Goal: Task Accomplishment & Management: Use online tool/utility

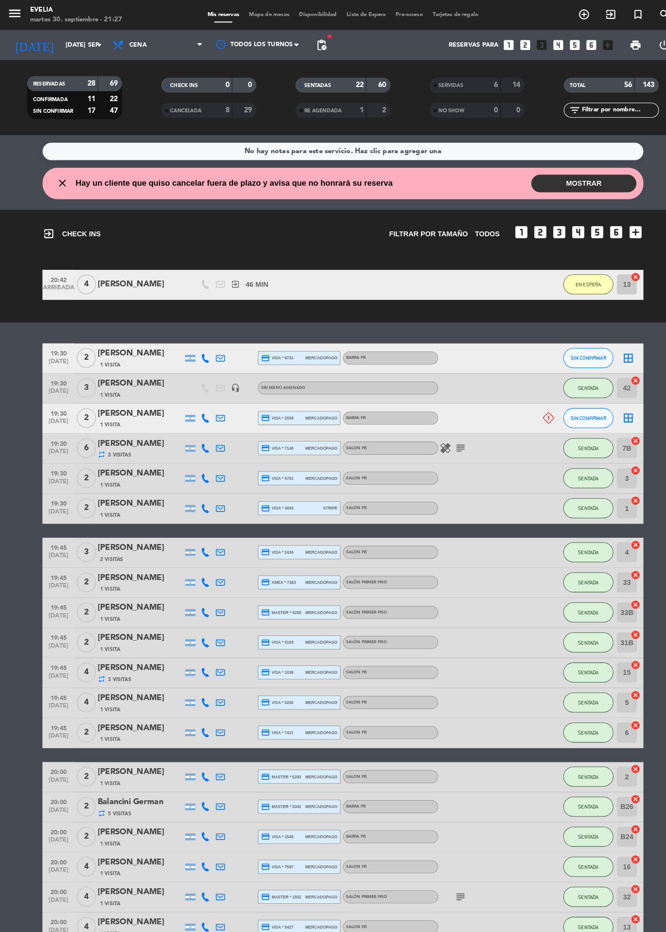
click at [270, 12] on span "Mapa de mesas" at bounding box center [261, 14] width 49 height 5
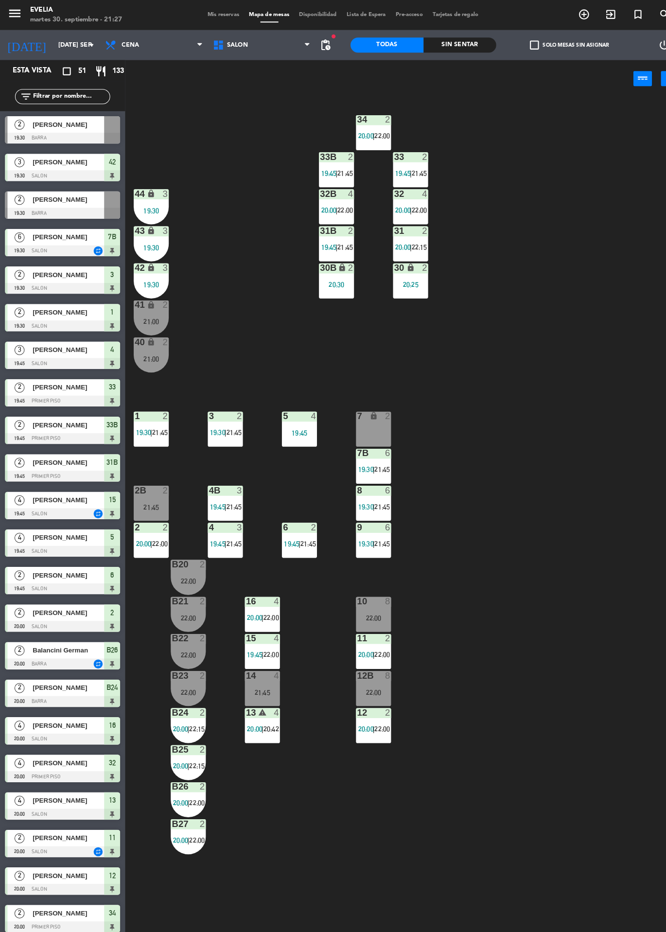
click at [364, 528] on span "|" at bounding box center [363, 528] width 2 height 8
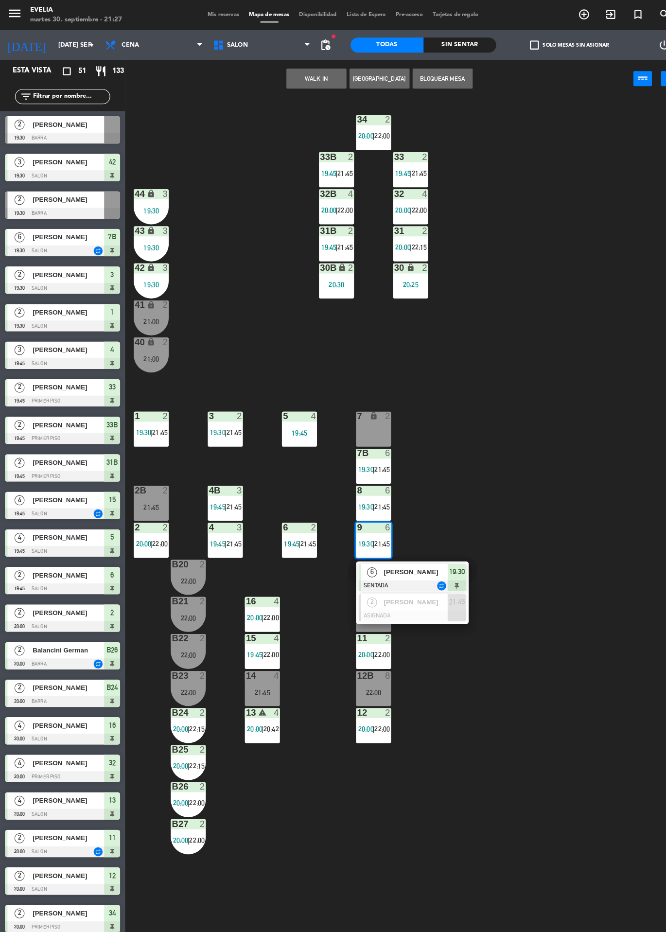
click at [414, 597] on div at bounding box center [400, 598] width 105 height 11
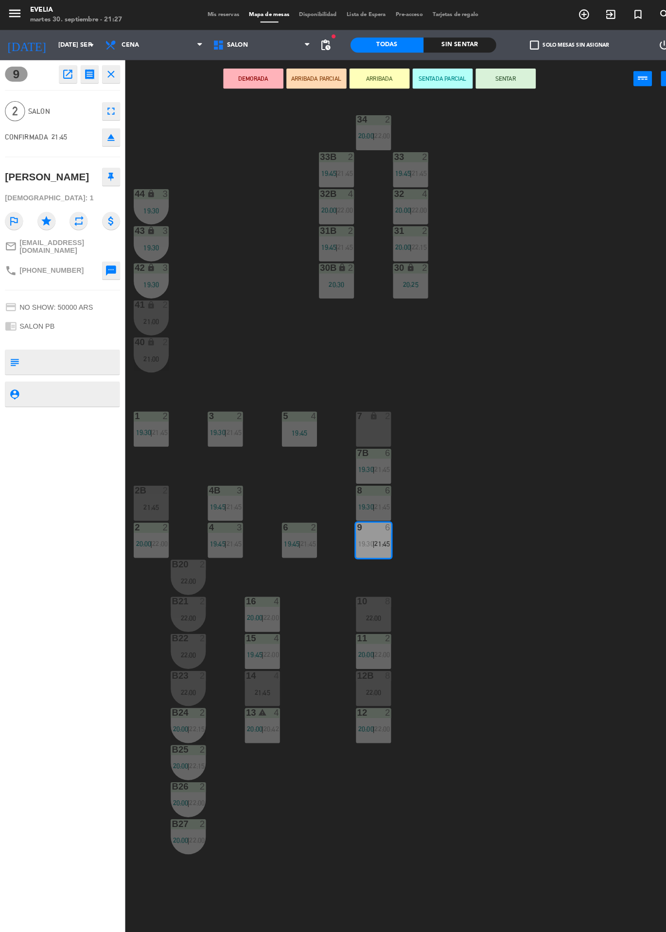
click at [149, 488] on div "2B 2 21:45" at bounding box center [147, 488] width 34 height 34
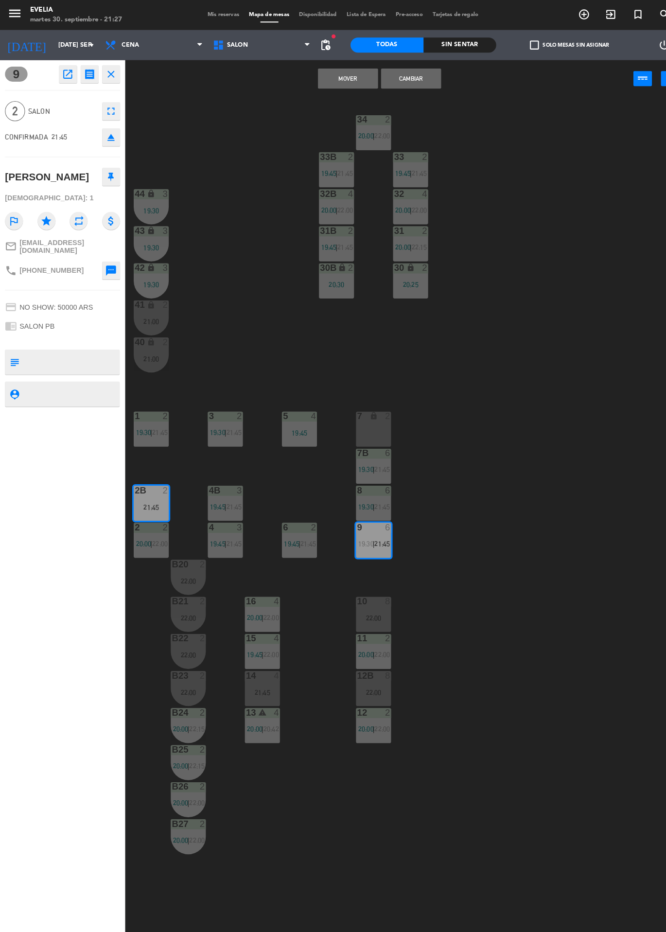
click at [411, 73] on button "Cambiar" at bounding box center [399, 76] width 58 height 19
click at [646, 541] on div "34 2 20:00 | 22:00 33B 2 19:45 | 21:45 33 2 19:45 | 21:45 44 lock 3 19:30 32B 4…" at bounding box center [397, 513] width 538 height 837
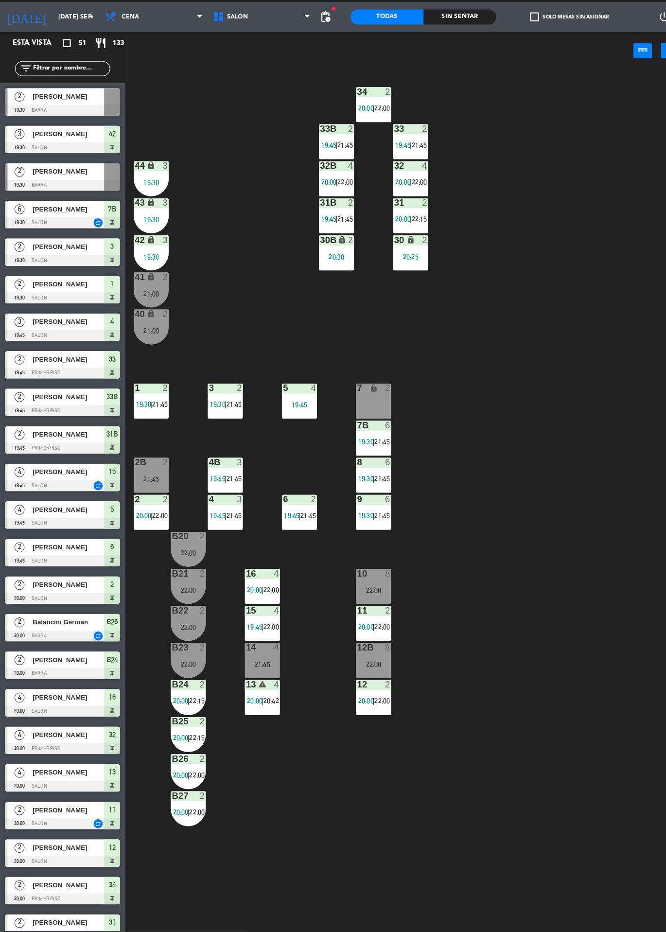
click at [155, 489] on div "21:45" at bounding box center [147, 492] width 34 height 7
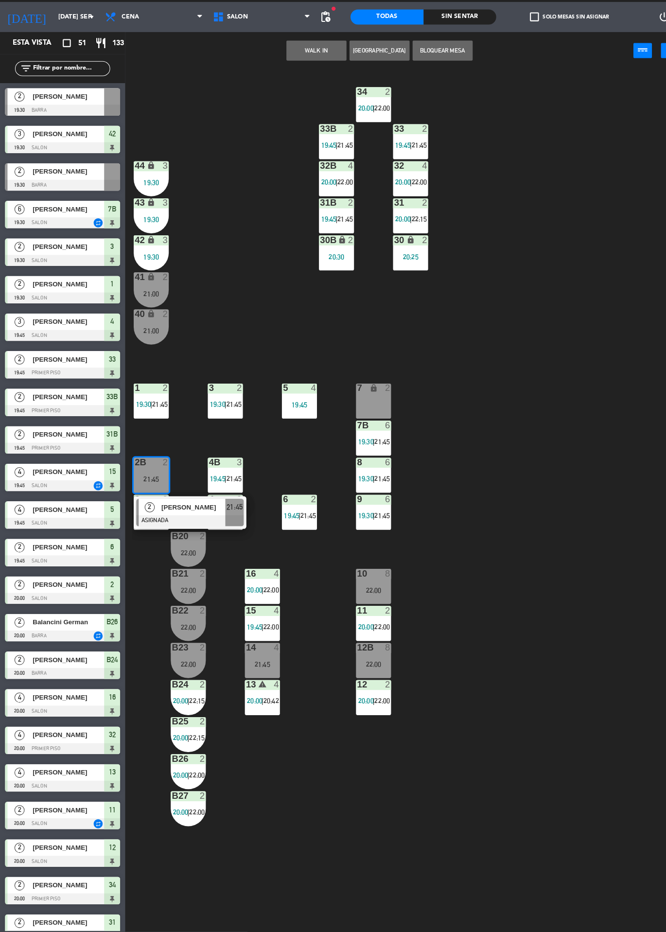
click at [213, 523] on span "[PERSON_NAME]" at bounding box center [188, 519] width 62 height 10
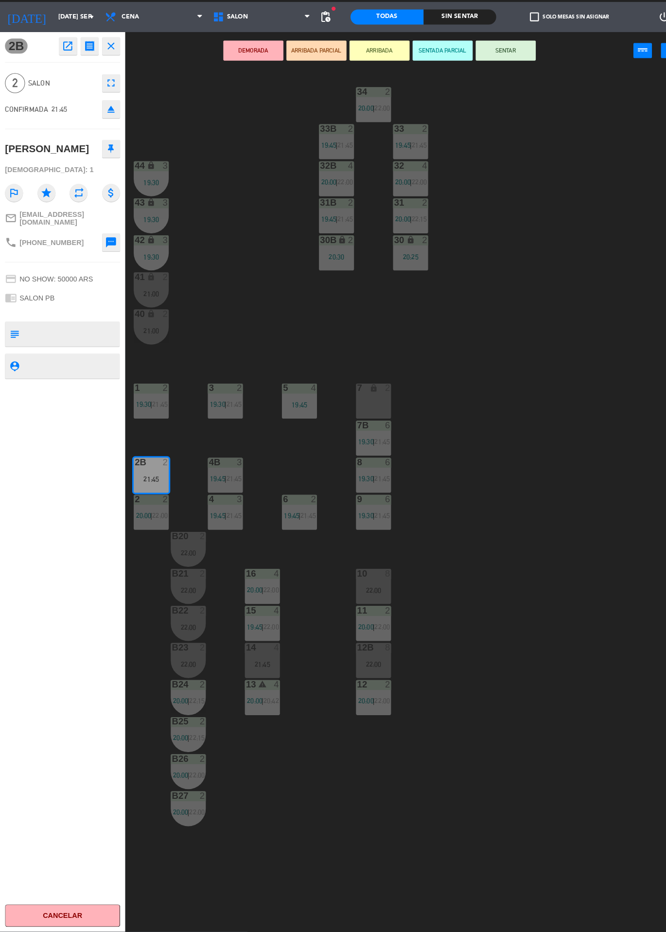
click at [497, 81] on button "SENTAR" at bounding box center [491, 76] width 58 height 19
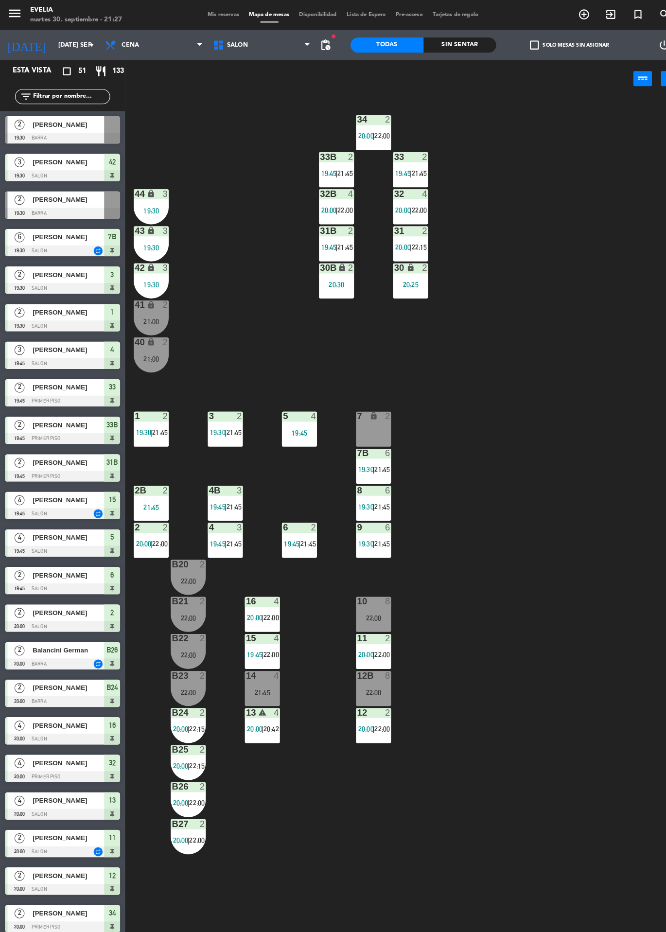
click at [217, 14] on span "Mis reservas" at bounding box center [217, 14] width 40 height 5
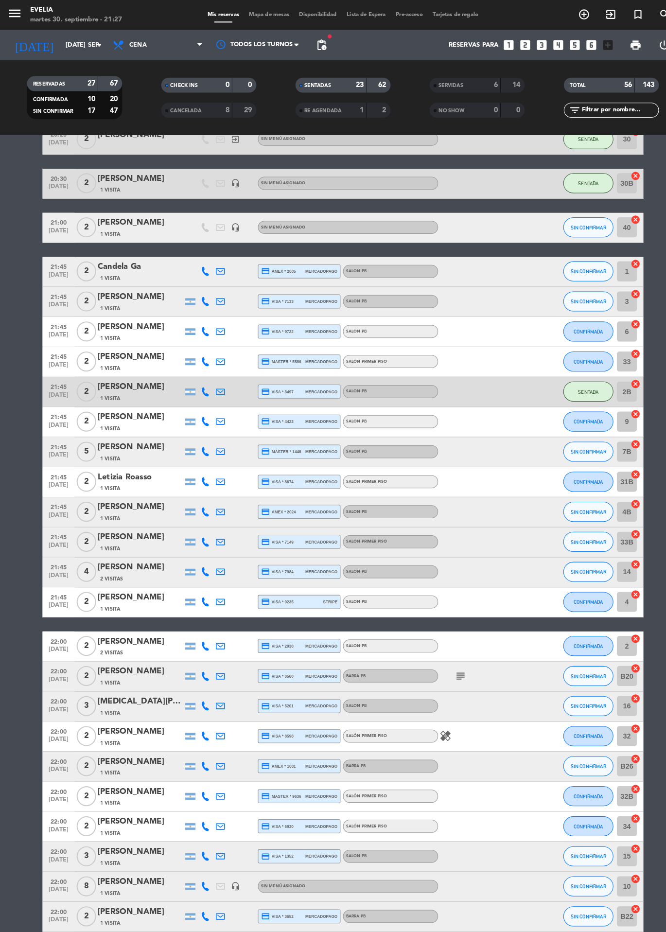
scroll to position [93, 0]
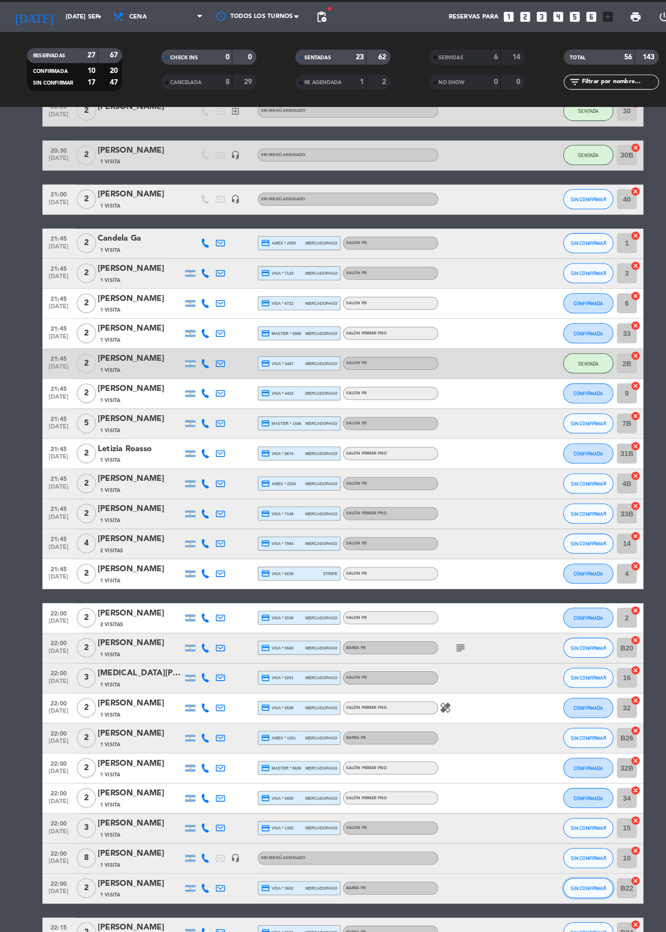
click at [579, 880] on button "SIN CONFIRMAR" at bounding box center [571, 889] width 49 height 19
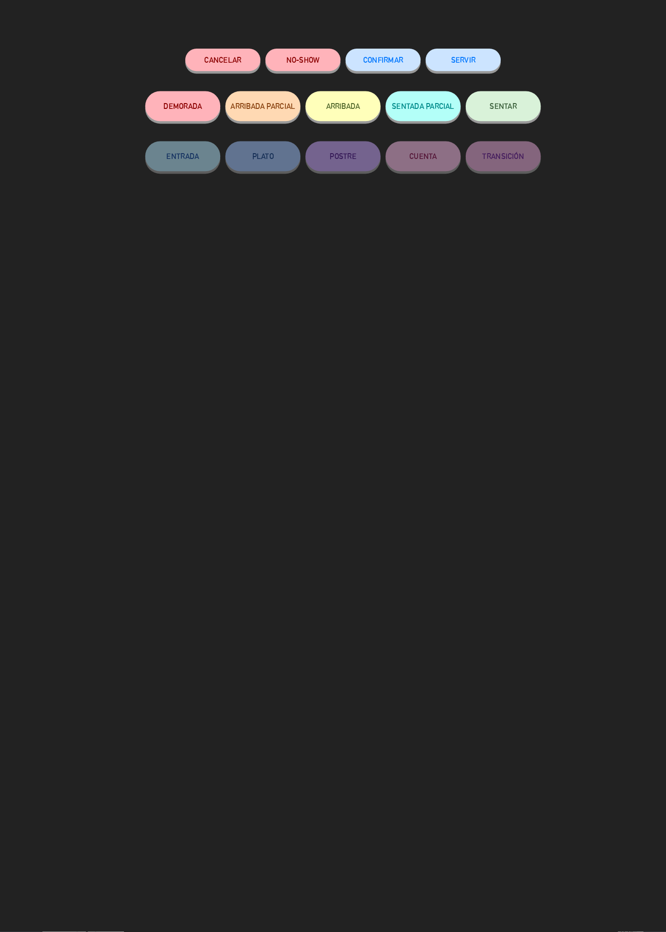
click at [489, 126] on button "SENTAR" at bounding box center [488, 130] width 73 height 29
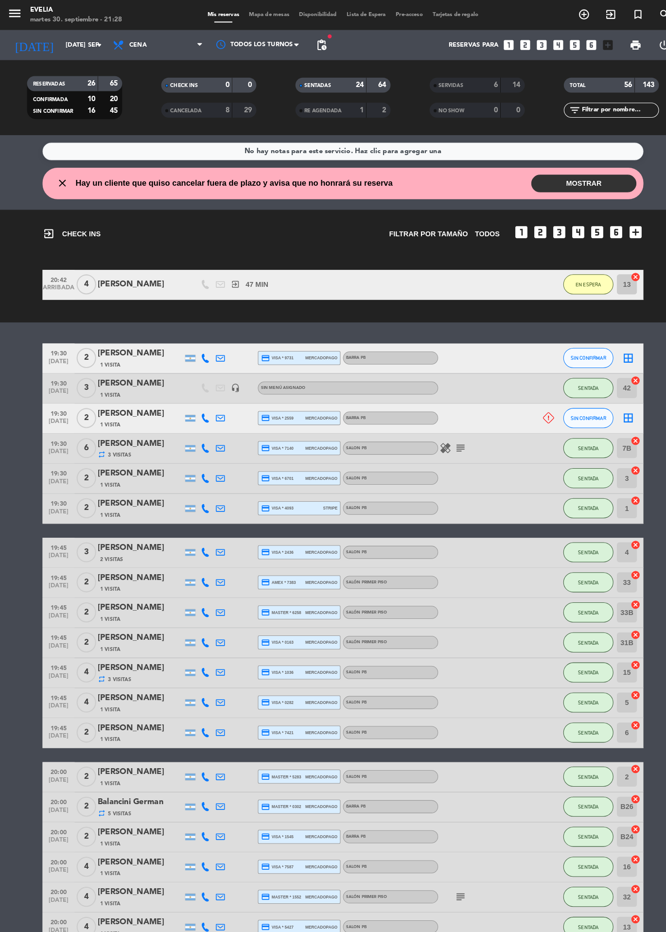
scroll to position [0, 0]
click at [264, 14] on span "Mapa de mesas" at bounding box center [261, 14] width 49 height 5
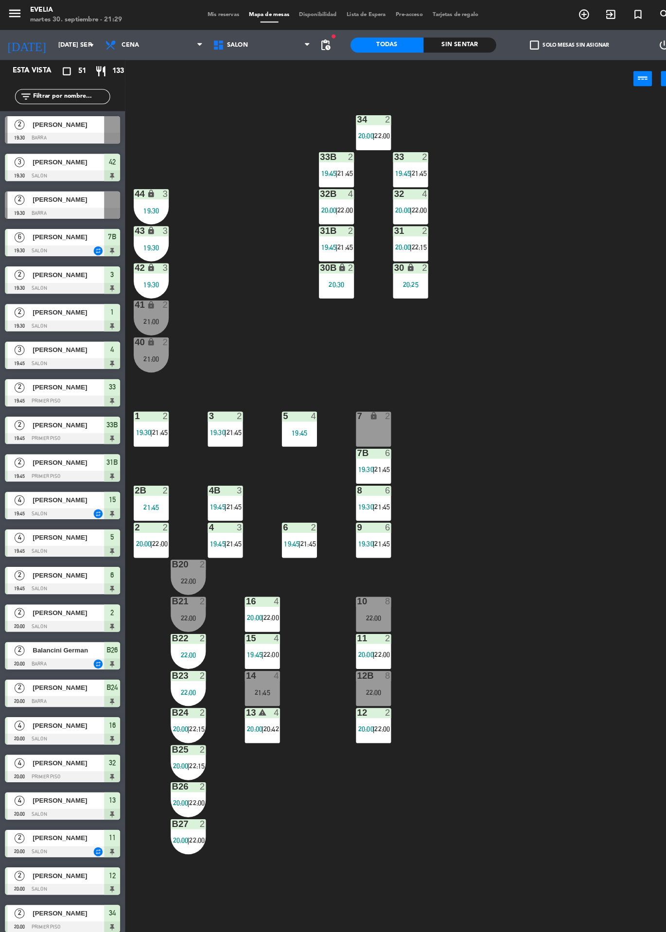
click at [207, 14] on span "Mis reservas" at bounding box center [217, 14] width 40 height 5
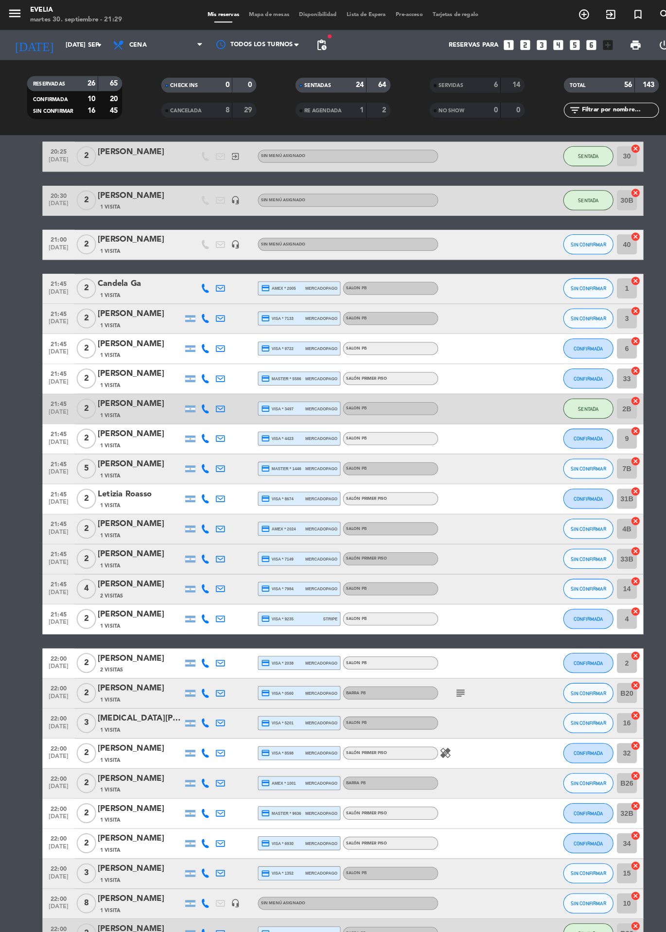
scroll to position [907, 0]
click at [569, 514] on span "SIN CONFIRMAR" at bounding box center [571, 513] width 35 height 5
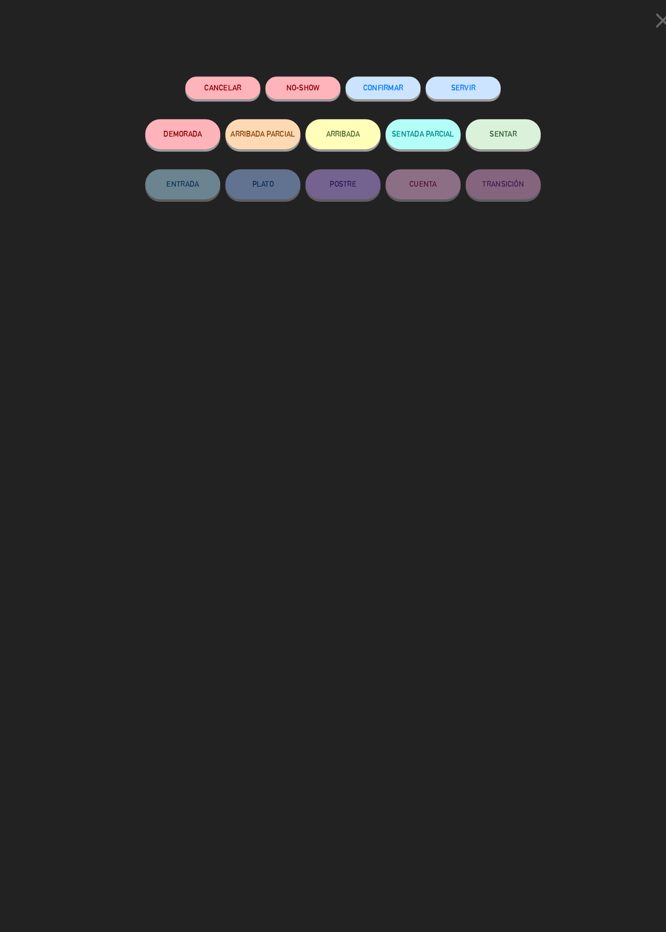
click at [349, 134] on button "ARRIBADA" at bounding box center [333, 130] width 73 height 29
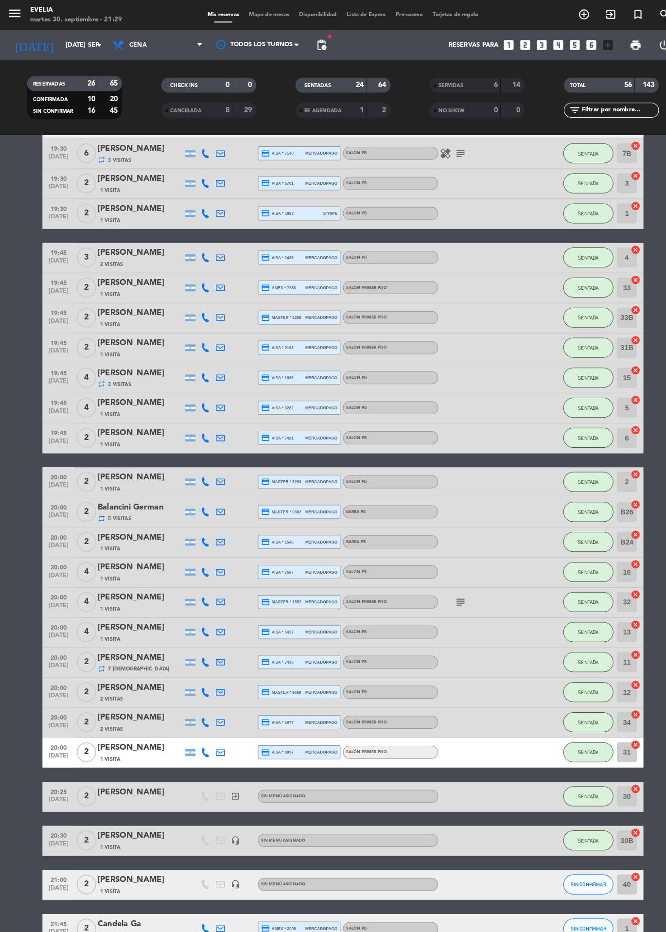
scroll to position [0, 0]
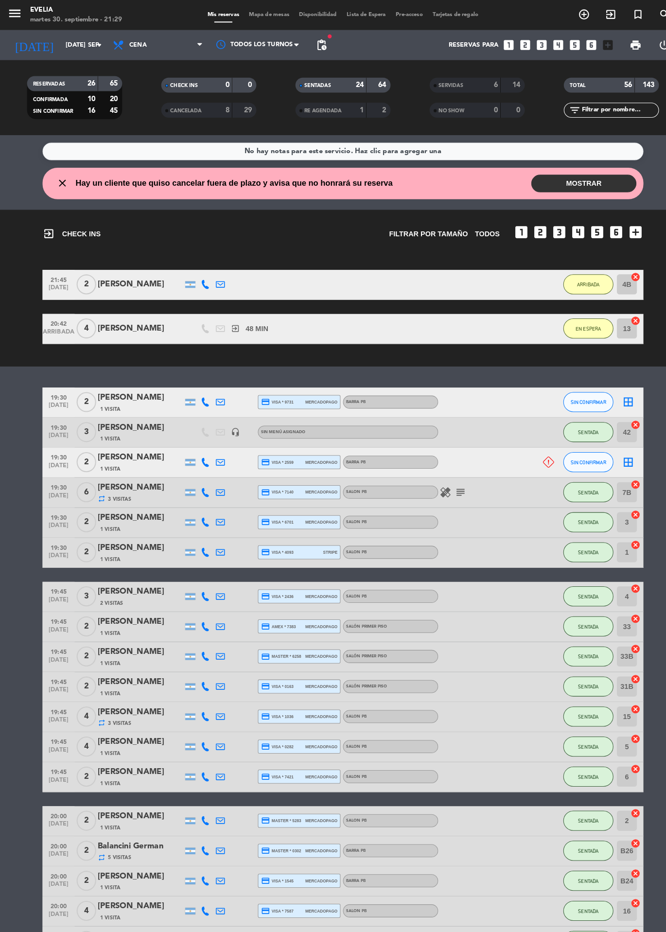
click at [260, 14] on span "Mapa de mesas" at bounding box center [261, 14] width 49 height 5
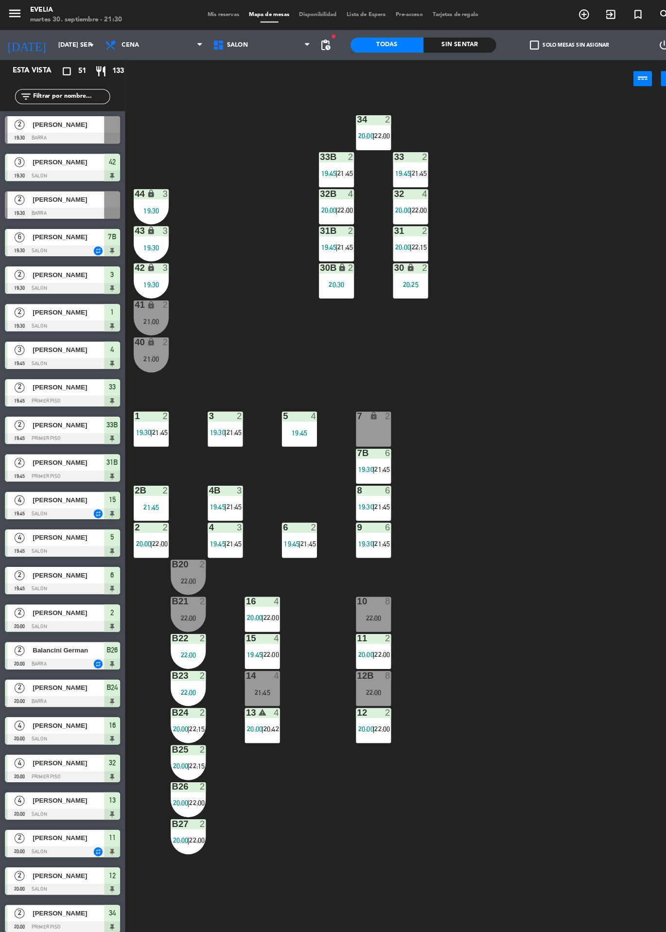
click at [157, 189] on div "3" at bounding box center [163, 188] width 16 height 9
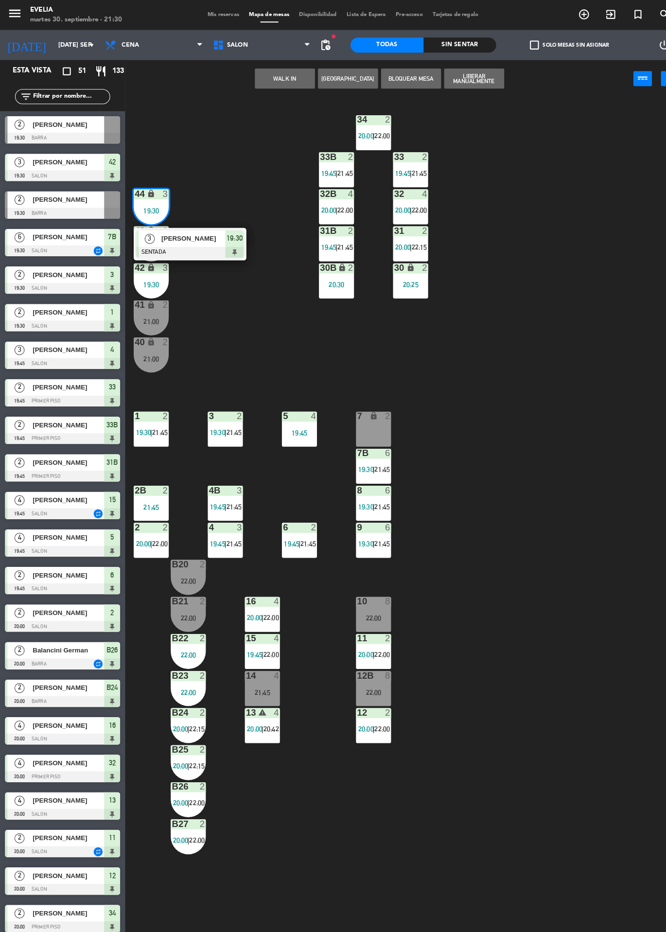
click at [211, 240] on div at bounding box center [184, 245] width 105 height 11
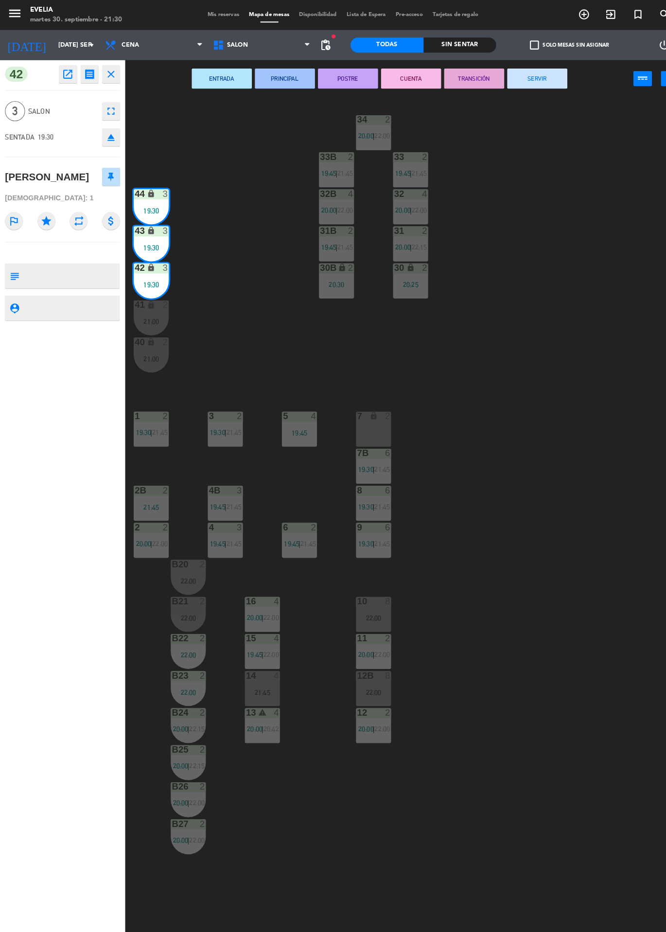
click at [529, 81] on button "SERVIR" at bounding box center [521, 76] width 58 height 19
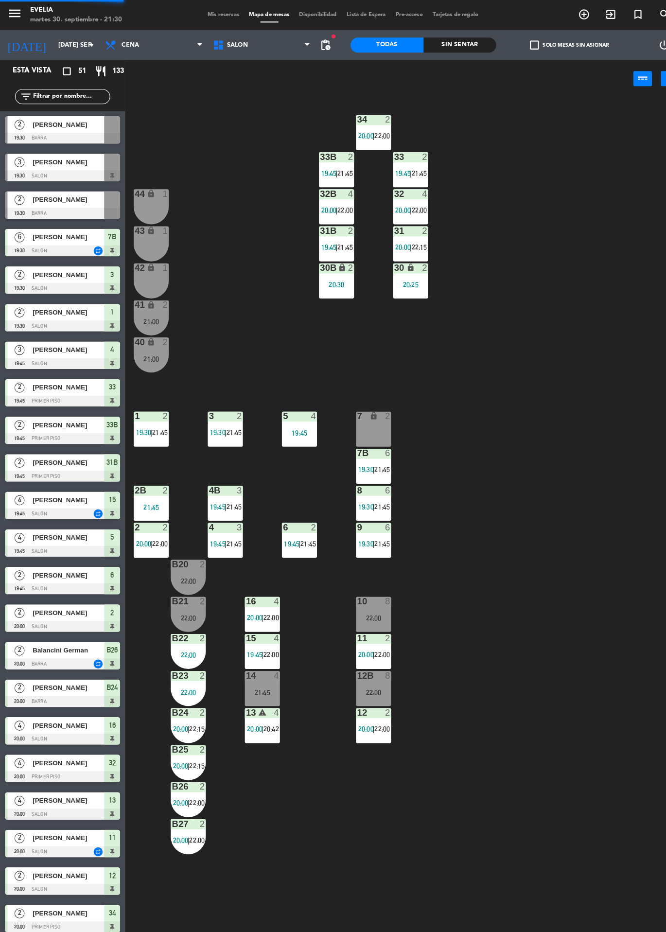
click at [140, 342] on div "40 lock 2 21:00" at bounding box center [147, 345] width 34 height 34
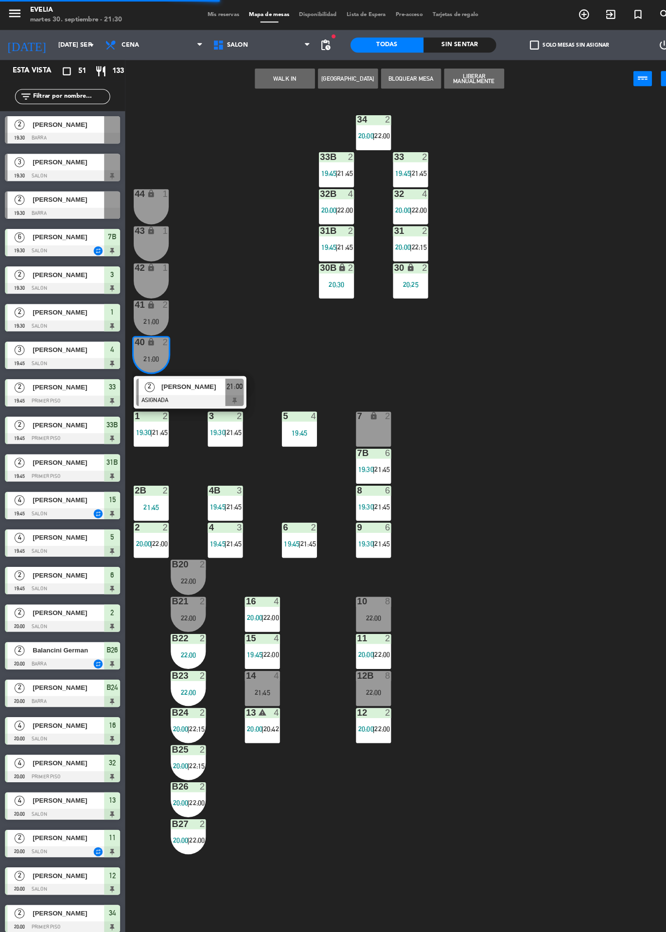
click at [196, 384] on div at bounding box center [184, 389] width 105 height 11
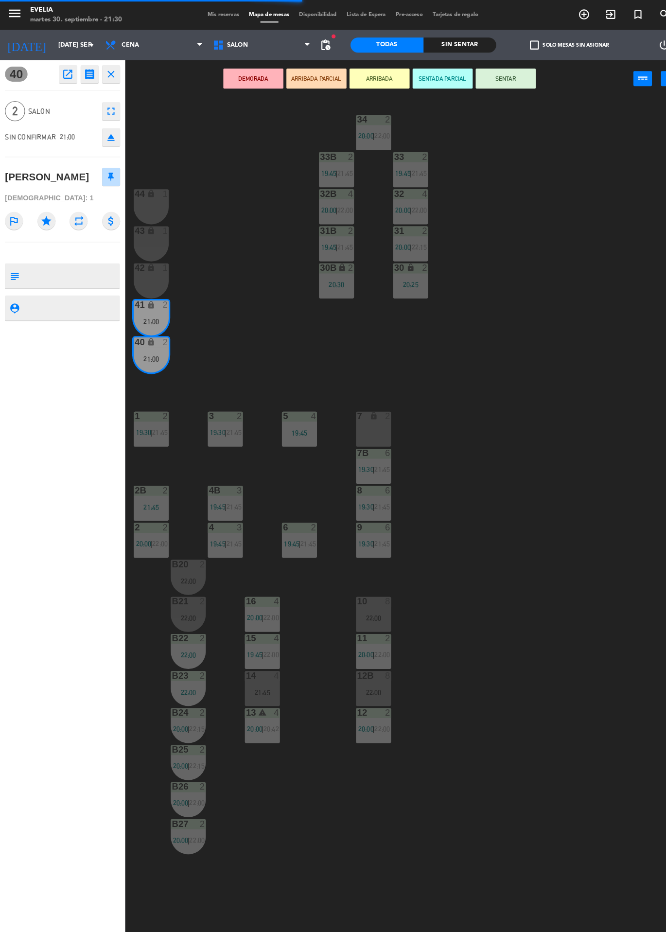
click at [505, 80] on button "SENTAR" at bounding box center [491, 76] width 58 height 19
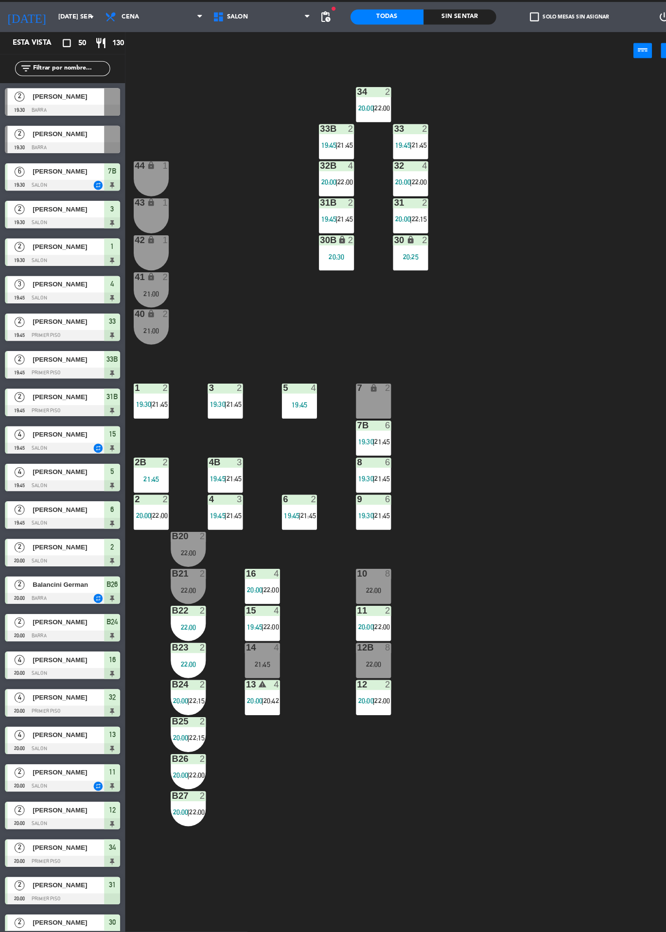
click at [151, 275] on div "42 lock 1" at bounding box center [147, 273] width 34 height 34
click at [150, 234] on div "43 lock 1" at bounding box center [147, 237] width 34 height 34
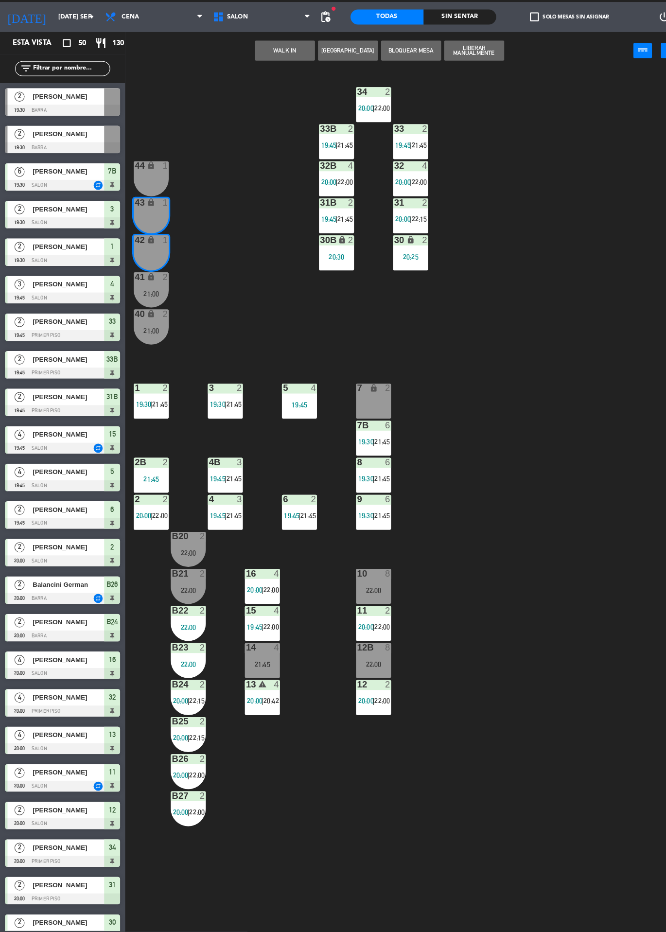
click at [239, 308] on div "34 2 20:00 | 22:00 33B 2 19:45 | 21:45 33 2 19:45 | 21:45 44 lock 1 32B 4 20:00…" at bounding box center [397, 513] width 538 height 837
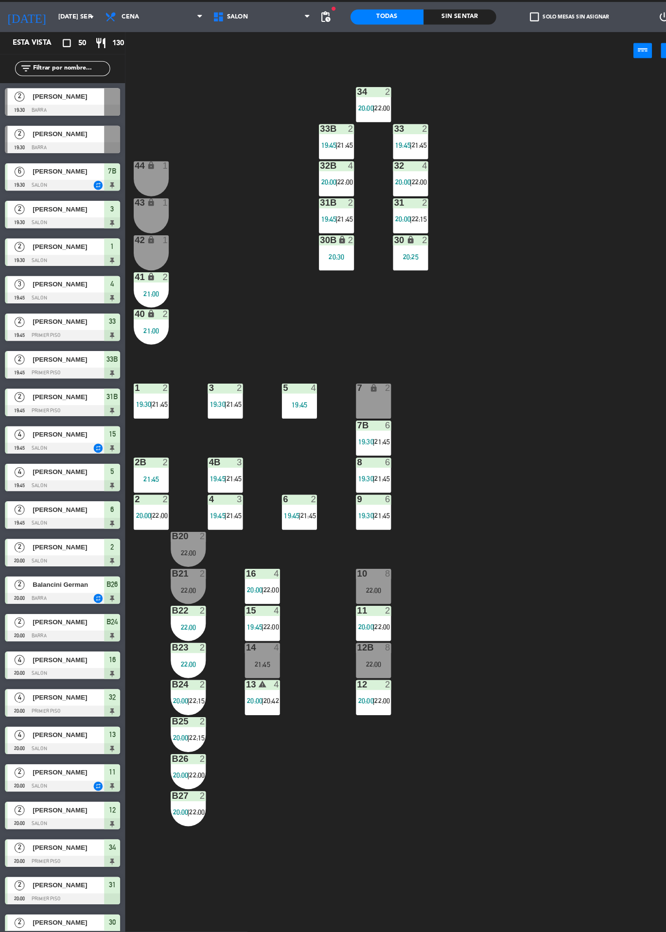
click at [151, 309] on div "21:00" at bounding box center [147, 312] width 34 height 7
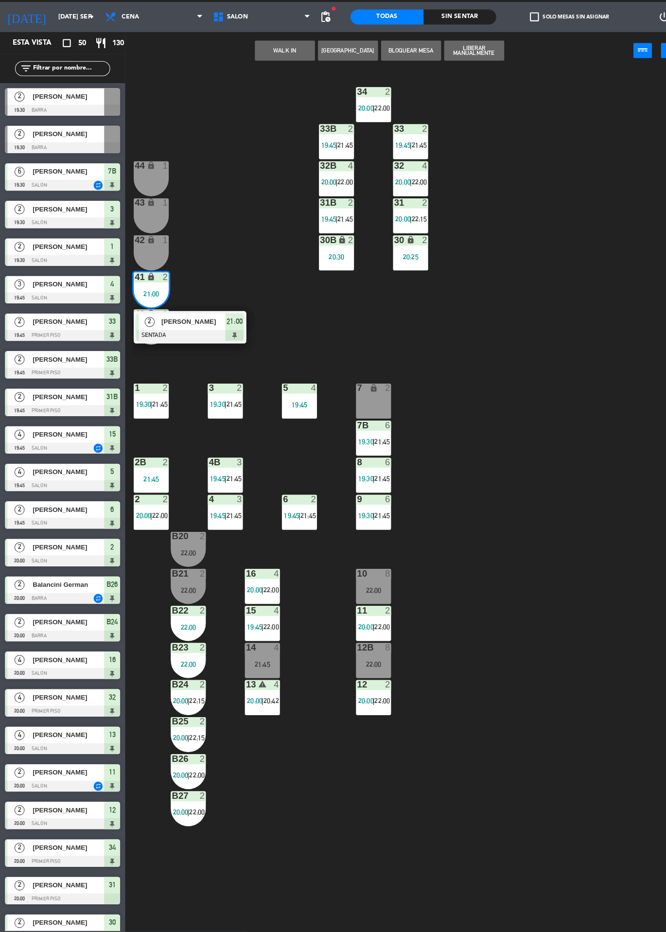
click at [233, 266] on div "34 2 20:00 | 22:00 33B 2 19:45 | 21:45 33 2 19:45 | 21:45 44 lock 1 32B 4 20:00…" at bounding box center [397, 513] width 538 height 837
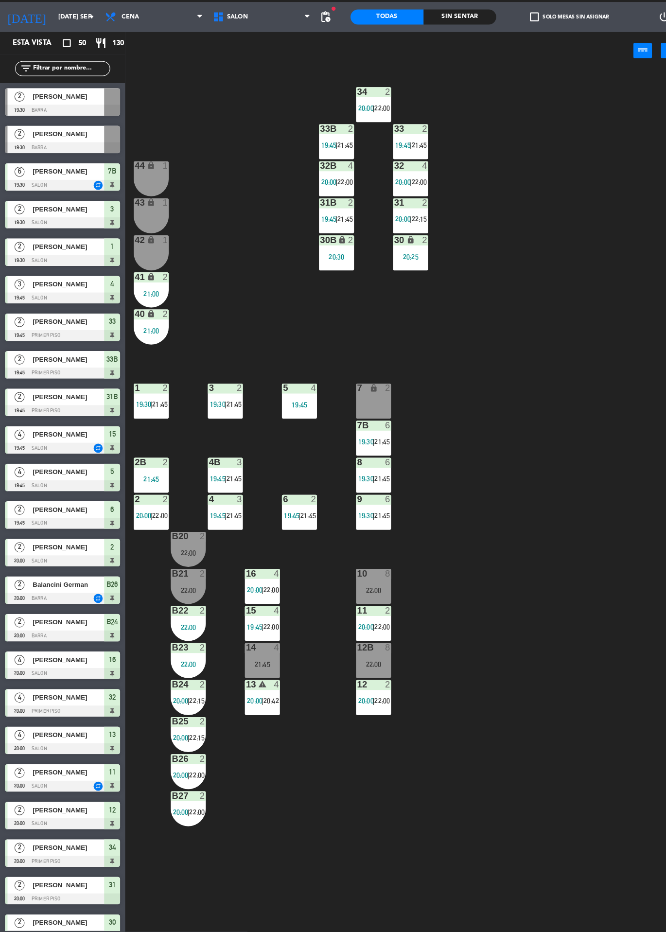
click at [149, 271] on div "42 lock 1" at bounding box center [147, 273] width 34 height 34
click at [145, 227] on icon "lock" at bounding box center [147, 224] width 8 height 8
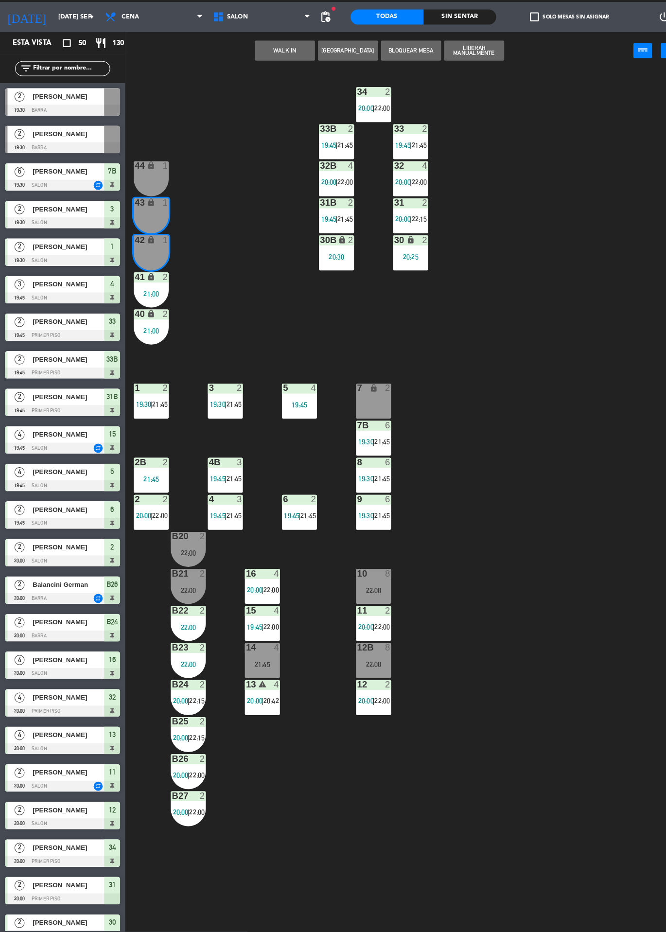
click at [284, 76] on button "WALK IN" at bounding box center [276, 76] width 58 height 19
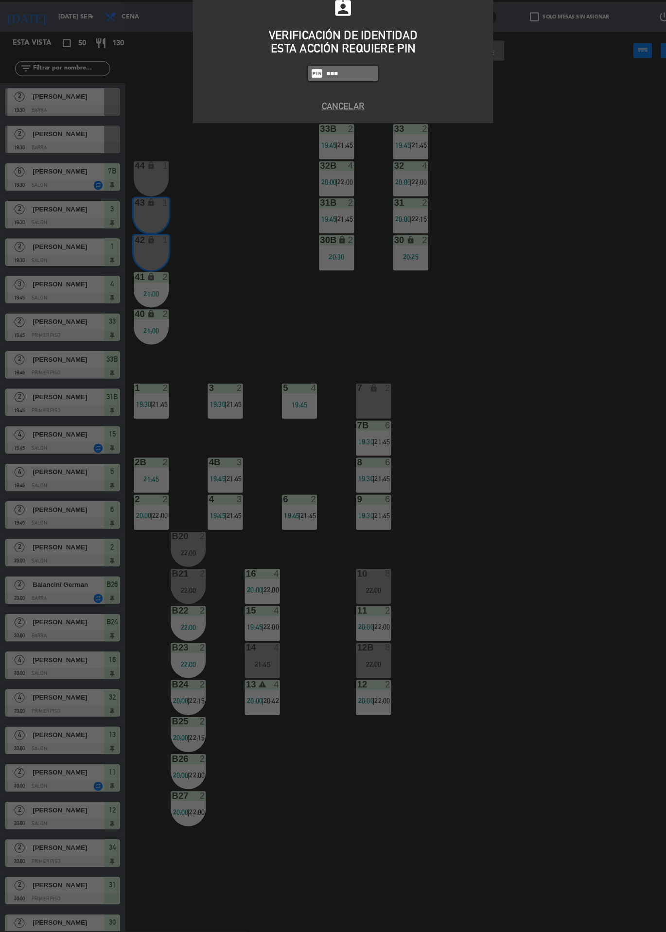
type input "7980"
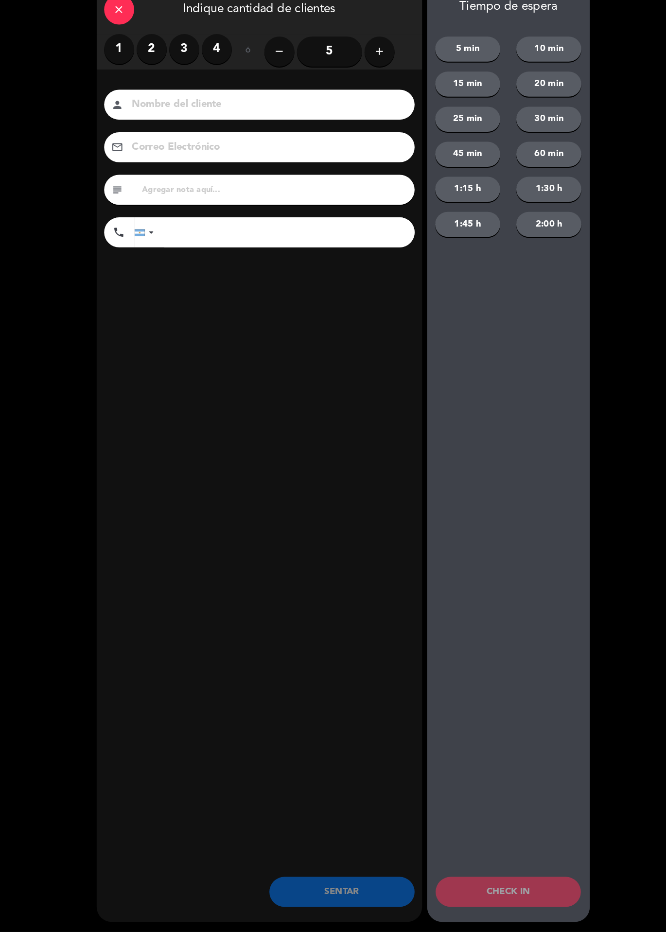
click at [147, 76] on label "2" at bounding box center [147, 74] width 29 height 29
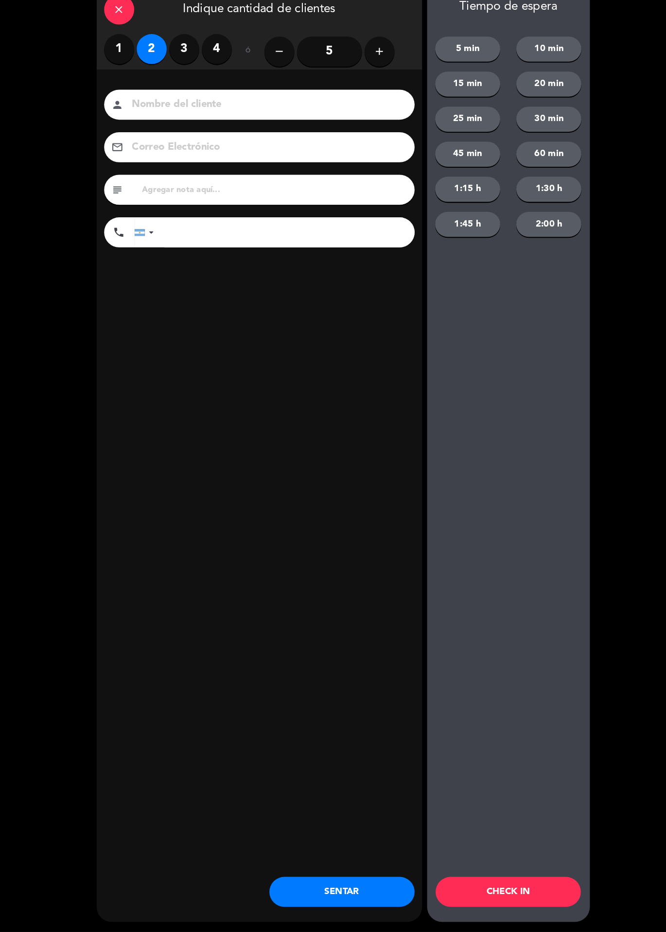
click at [180, 123] on input at bounding box center [258, 129] width 262 height 17
type input "[GEOGRAPHIC_DATA]"
click at [268, 442] on div "close Indique cantidad de clientes 1 2 3 4 ó remove 5 add Nombre del cliente pe…" at bounding box center [252, 466] width 316 height 912
click at [329, 900] on button "SENTAR" at bounding box center [332, 892] width 141 height 29
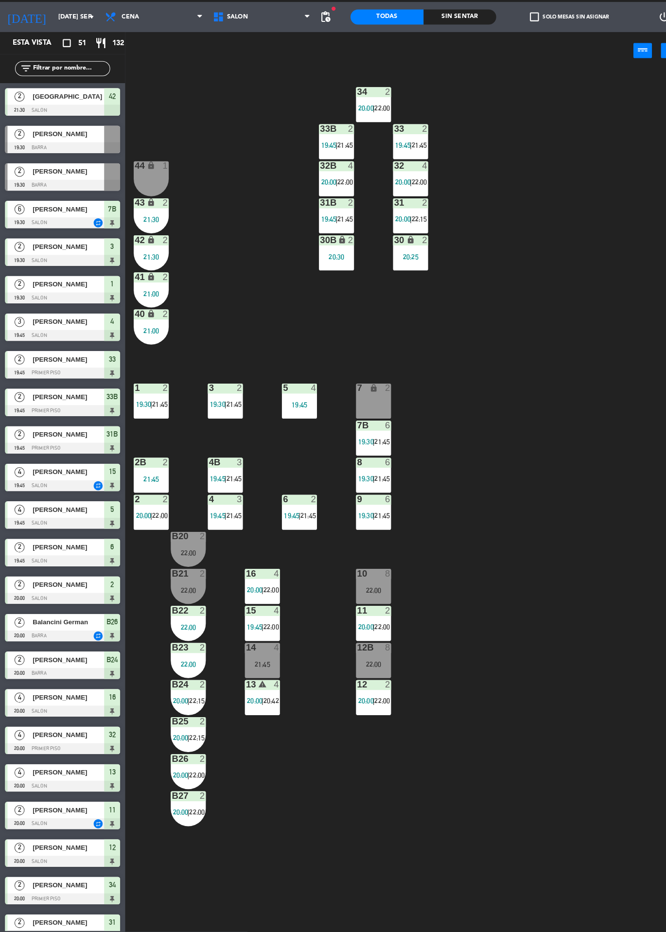
click at [526, 500] on div "34 2 20:00 | 22:00 33B 2 19:45 | 21:45 33 2 19:45 | 21:45 44 lock 1 32B 4 20:00…" at bounding box center [397, 513] width 538 height 837
click at [252, 630] on div "15 4 19:45 | 22:00" at bounding box center [255, 632] width 34 height 34
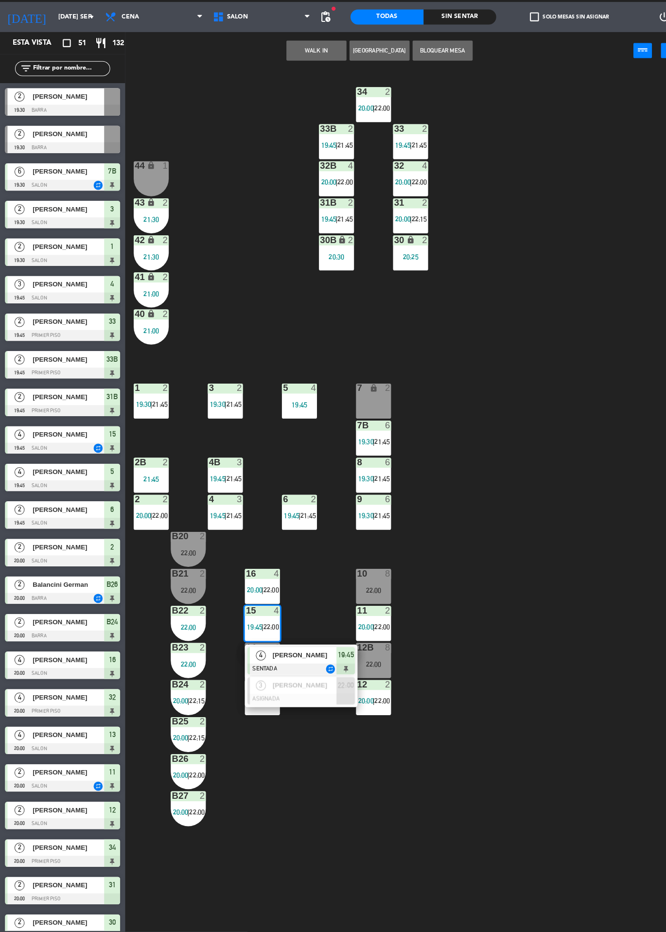
click at [300, 696] on span "[PERSON_NAME]" at bounding box center [295, 692] width 62 height 10
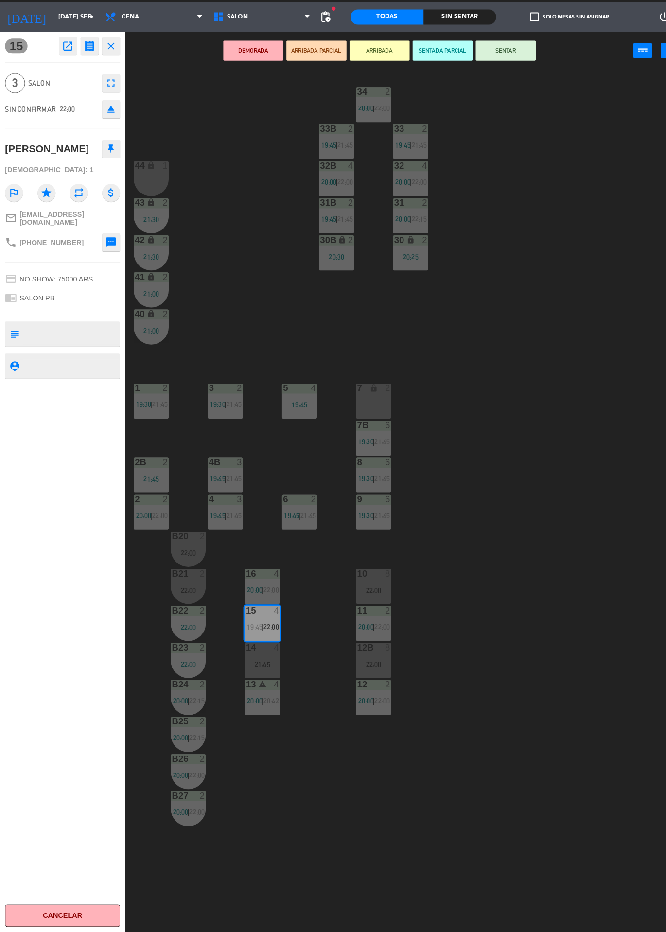
click at [297, 422] on div "19:45" at bounding box center [291, 420] width 34 height 7
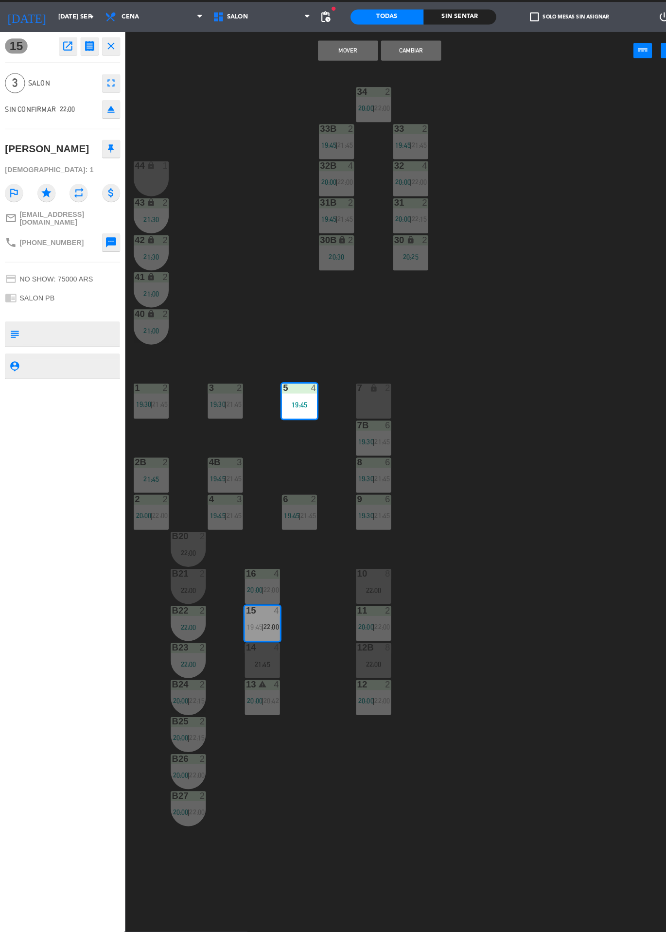
click at [346, 81] on button "Mover" at bounding box center [338, 76] width 58 height 19
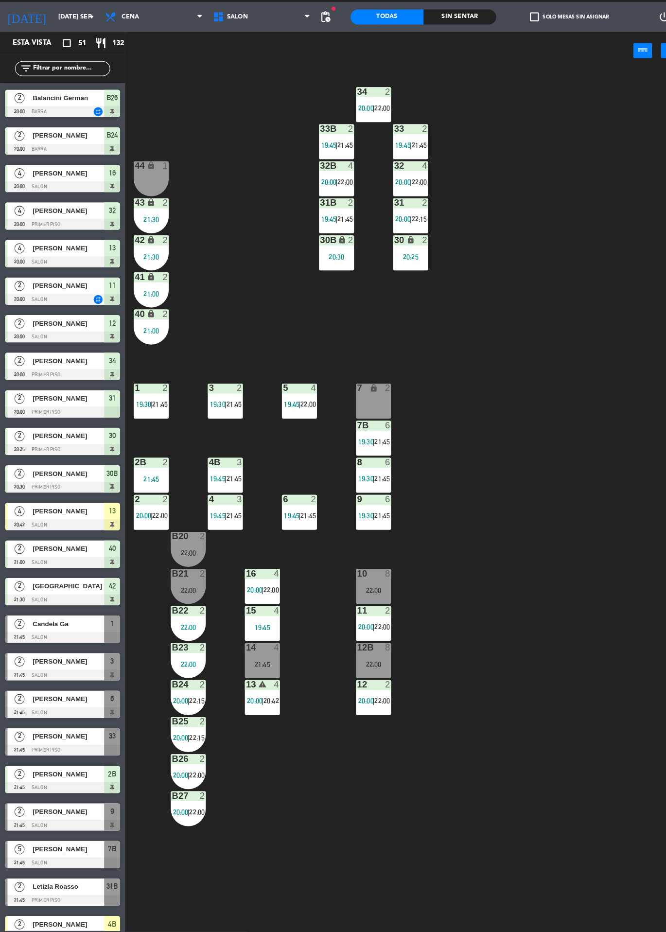
click at [528, 448] on div "34 2 20:00 | 22:00 33B 2 19:45 | 21:45 33 2 19:45 | 21:45 44 lock 1 32B 4 20:00…" at bounding box center [397, 513] width 538 height 837
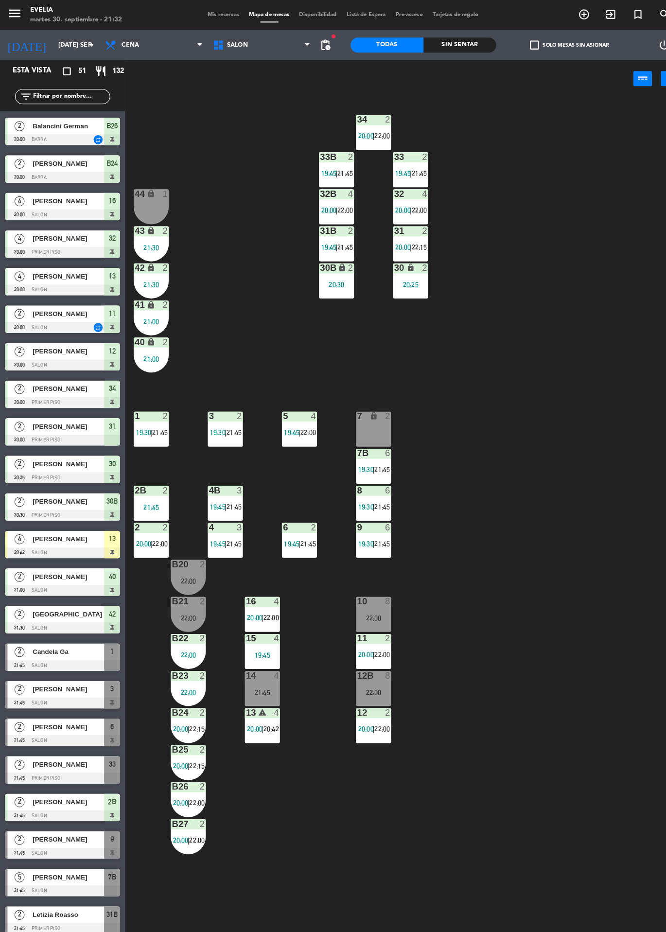
click at [216, 14] on span "Mis reservas" at bounding box center [217, 14] width 40 height 5
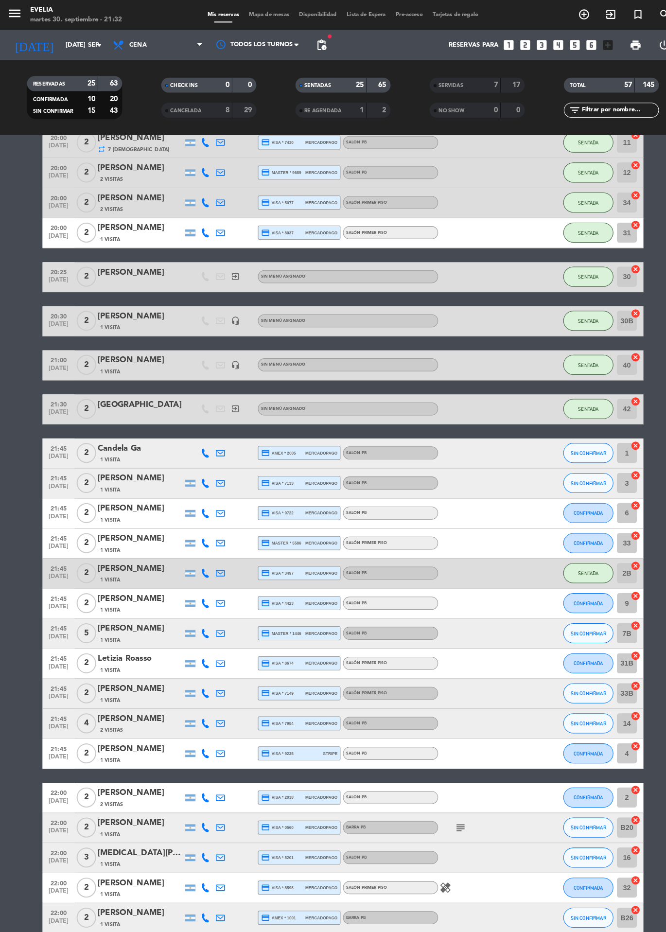
scroll to position [804, 0]
click at [575, 672] on span "SIN CONFIRMAR" at bounding box center [571, 672] width 35 height 5
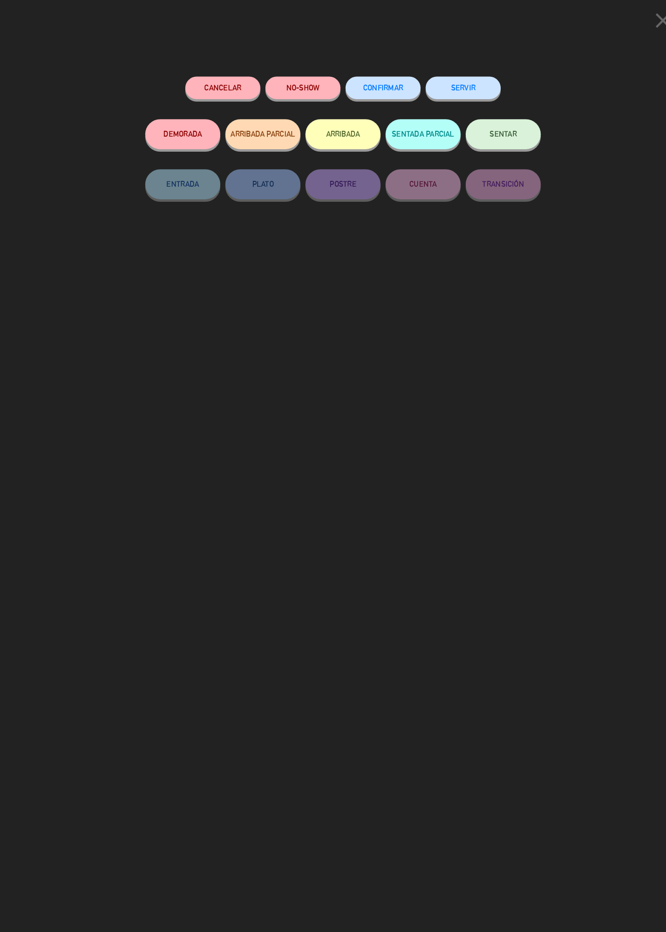
click at [338, 130] on button "ARRIBADA" at bounding box center [333, 130] width 73 height 29
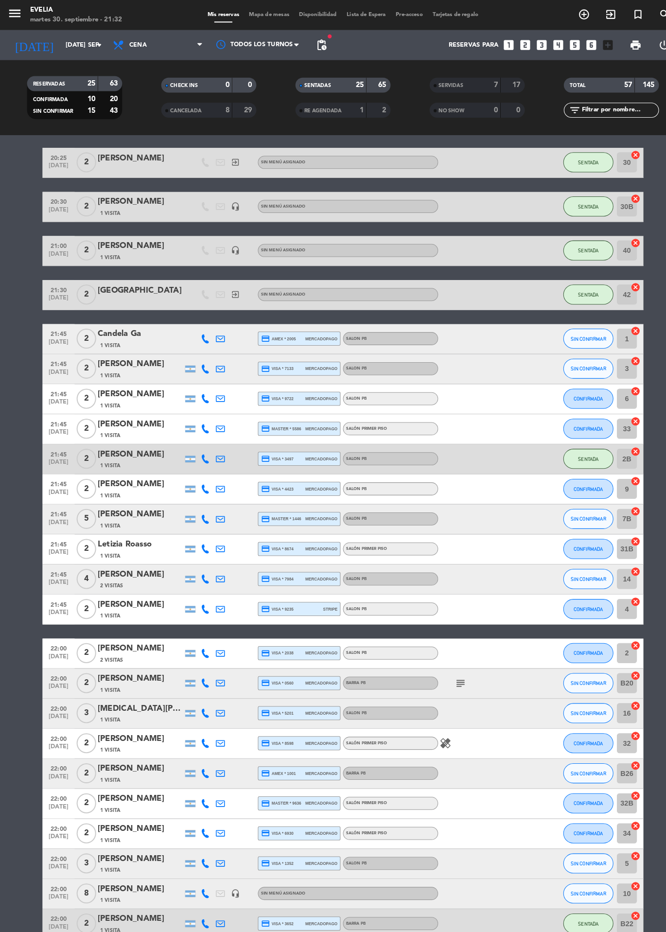
scroll to position [945, 0]
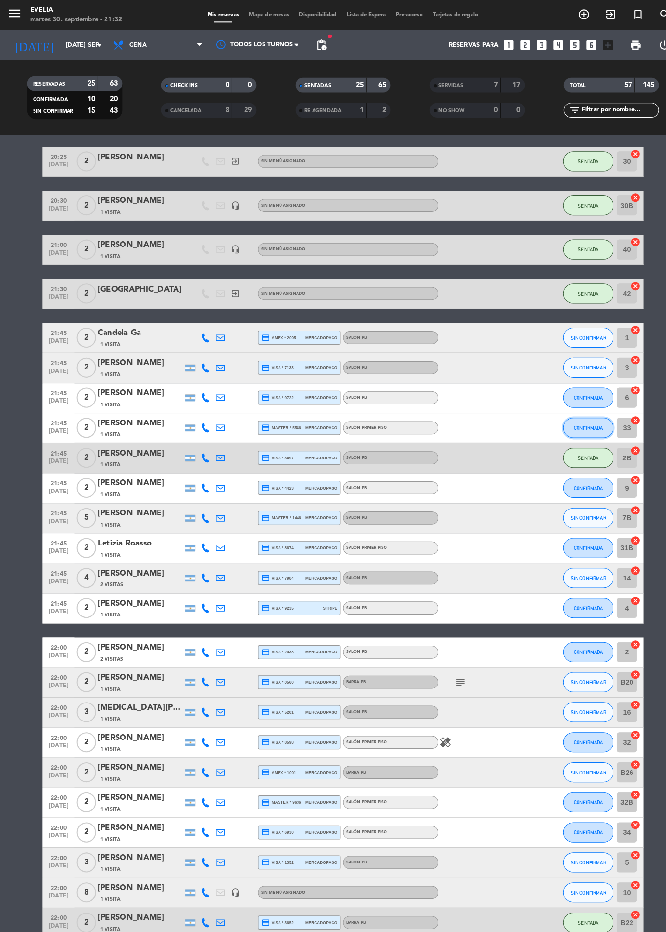
click at [570, 415] on span "CONFIRMADA" at bounding box center [571, 415] width 29 height 5
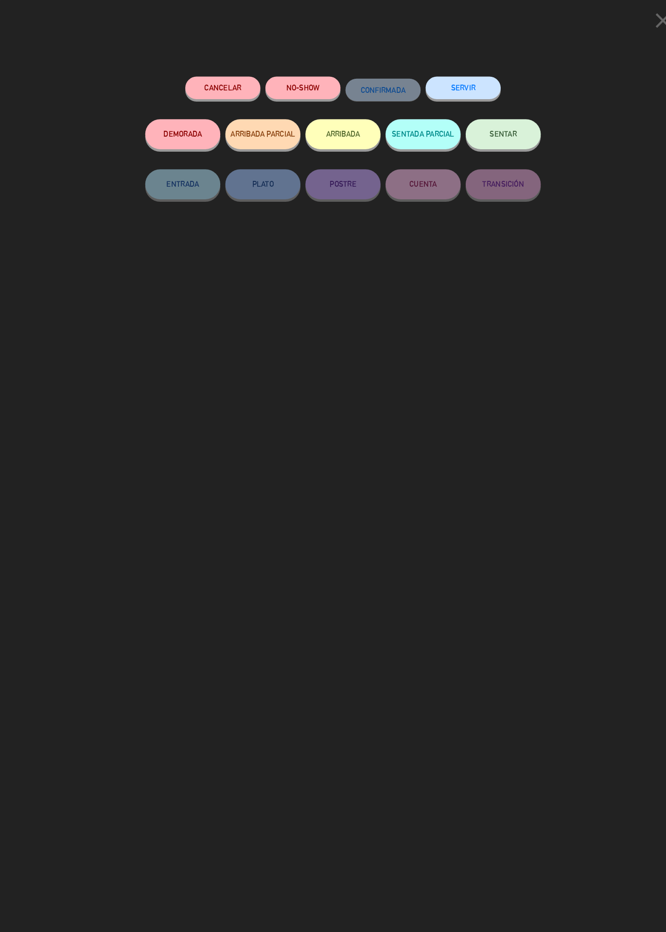
click at [340, 120] on button "ARRIBADA" at bounding box center [333, 130] width 73 height 29
click at [646, 549] on div "close Cancelar NO-SHOW CONFIRMADA SERVIR DEMORADA ARRIBADA PARCIAL ARRIBADA SEN…" at bounding box center [333, 466] width 666 height 932
click at [646, 552] on div "close Cancelar NO-SHOW CONFIRMADA SERVIR DEMORADA ARRIBADA PARCIAL ARRIBADA SEN…" at bounding box center [333, 466] width 666 height 932
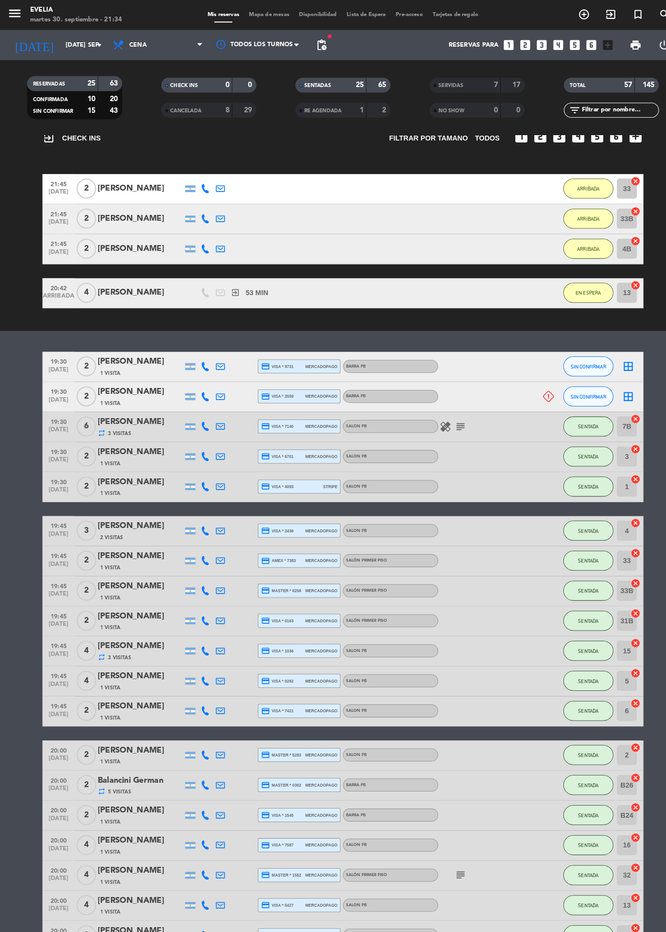
scroll to position [95, 0]
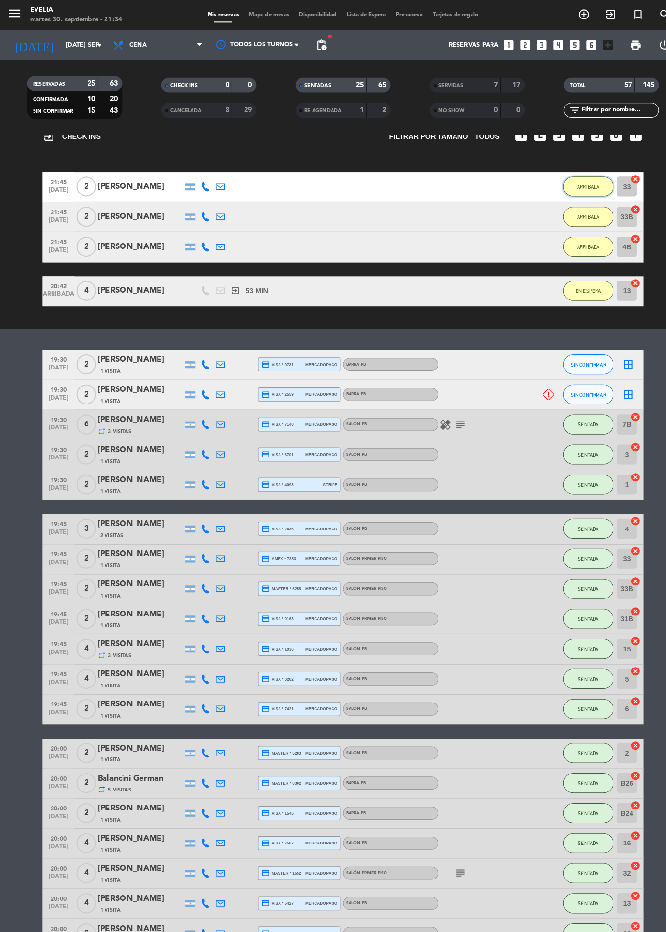
click at [559, 177] on button "ARRIBADA" at bounding box center [571, 181] width 49 height 19
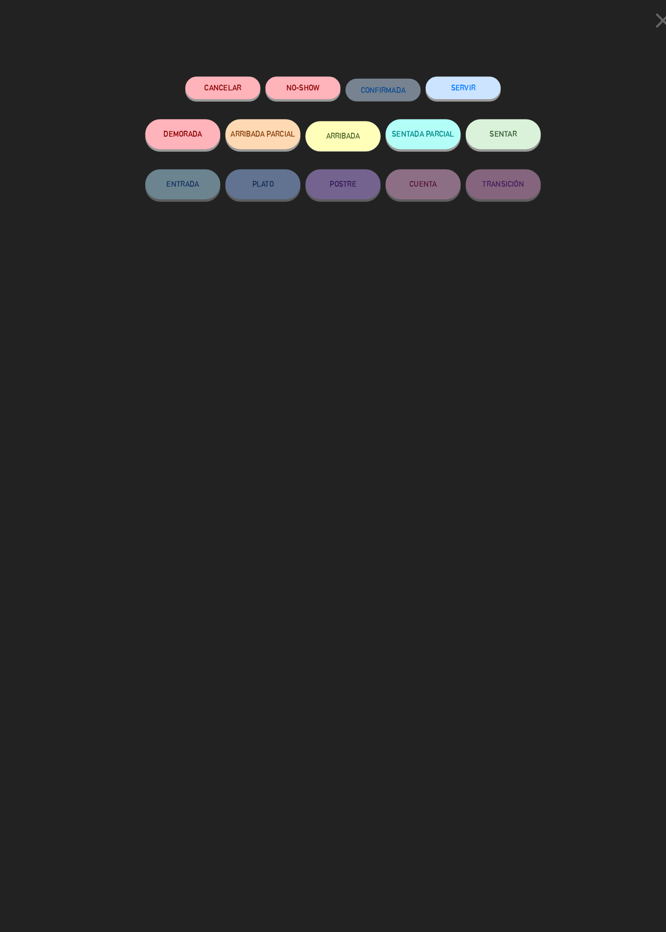
click at [489, 143] on button "SENTAR" at bounding box center [488, 130] width 73 height 29
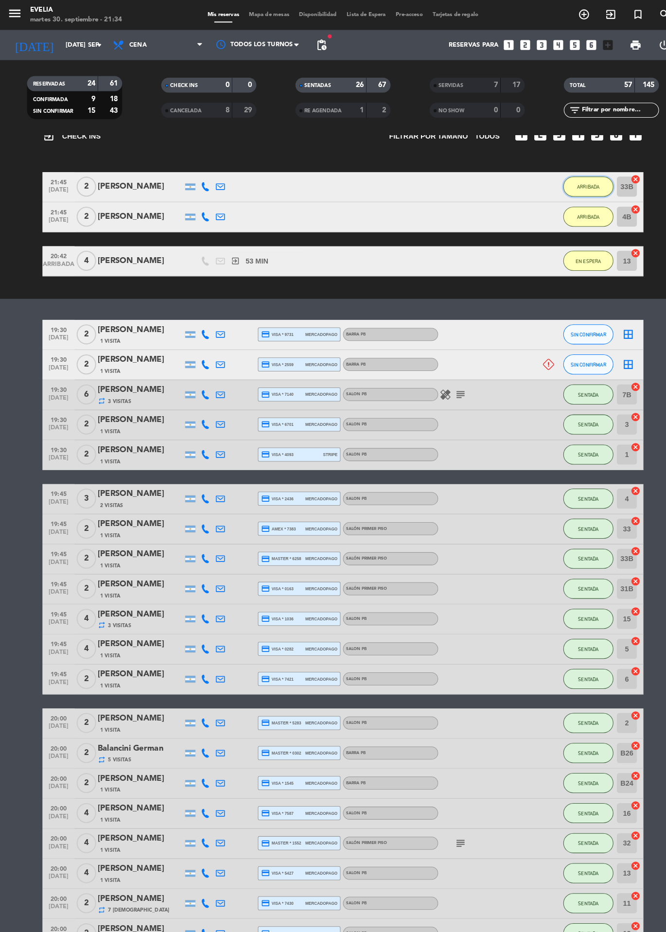
click at [569, 181] on span "ARRIBADA" at bounding box center [571, 181] width 22 height 5
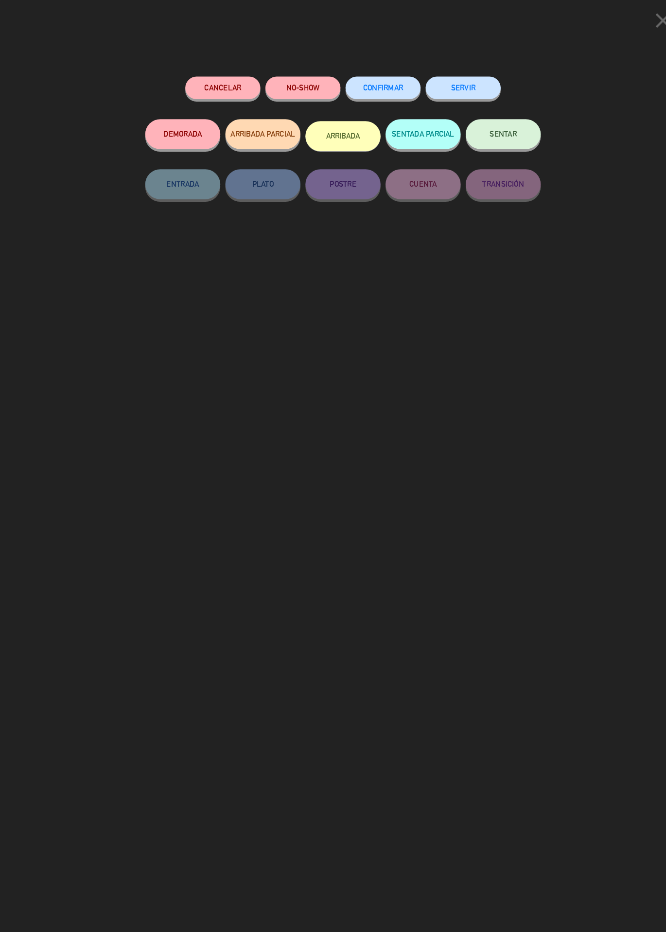
click at [496, 137] on button "SENTAR" at bounding box center [488, 130] width 73 height 29
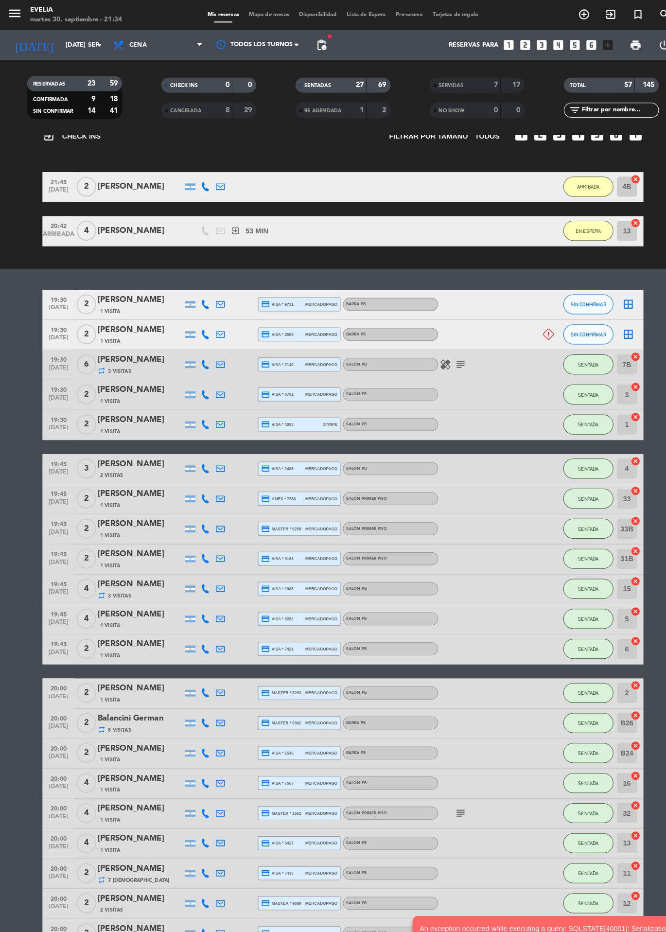
click at [259, 15] on span "Mapa de mesas" at bounding box center [261, 14] width 49 height 5
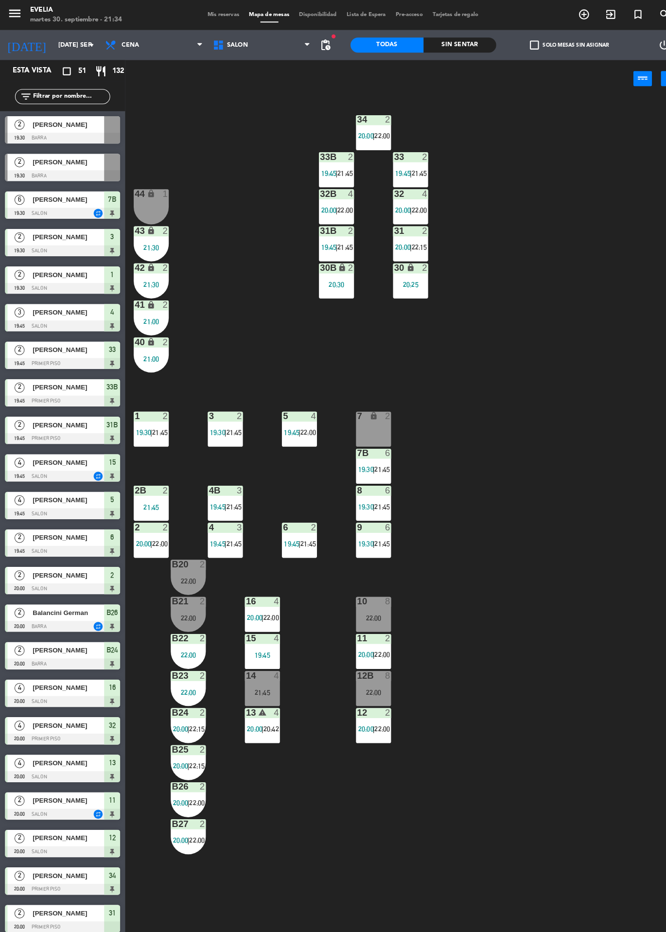
click at [367, 130] on span "22:00" at bounding box center [371, 132] width 15 height 8
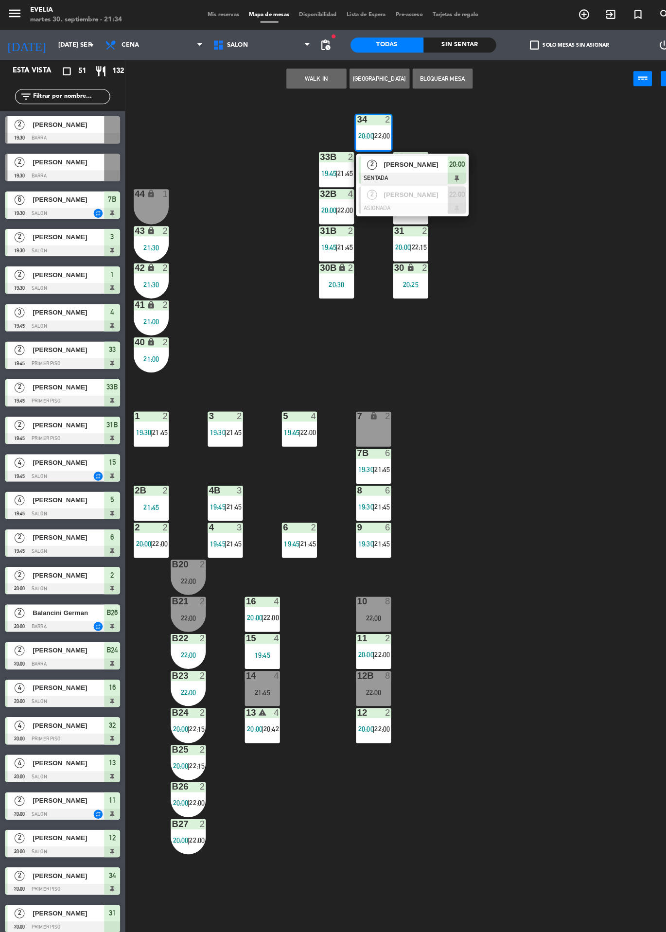
click at [418, 164] on span "[PERSON_NAME]" at bounding box center [403, 160] width 62 height 10
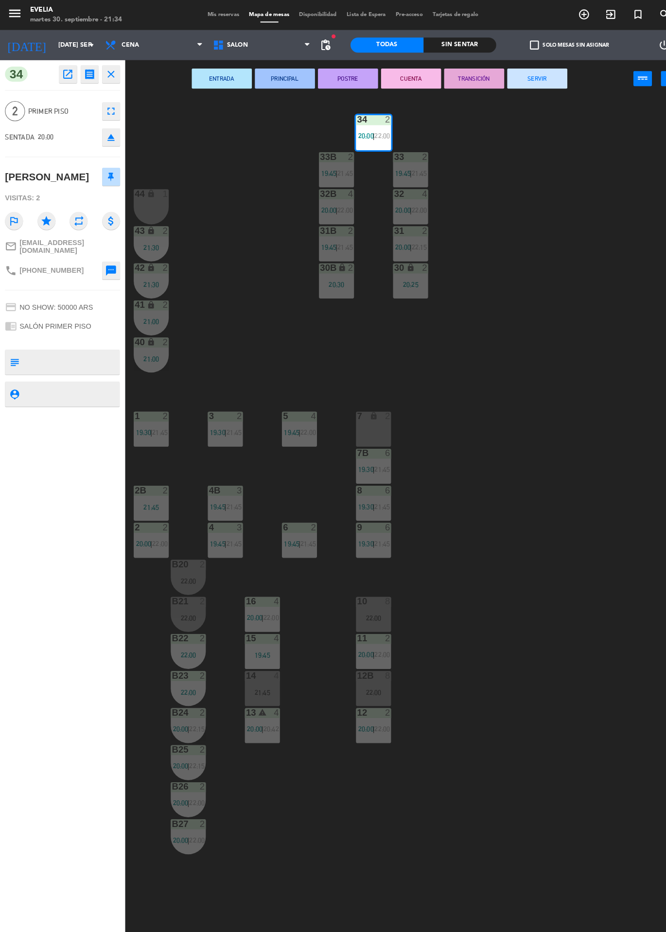
click at [363, 126] on div "34 2 20:00 | 22:00" at bounding box center [363, 129] width 34 height 34
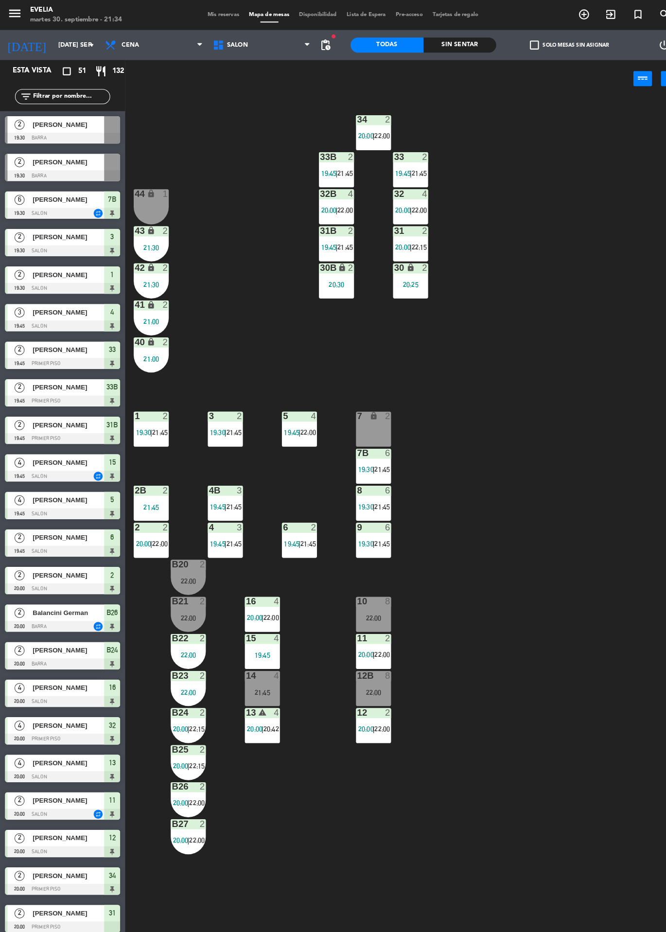
click at [369, 133] on span "22:00" at bounding box center [371, 132] width 15 height 8
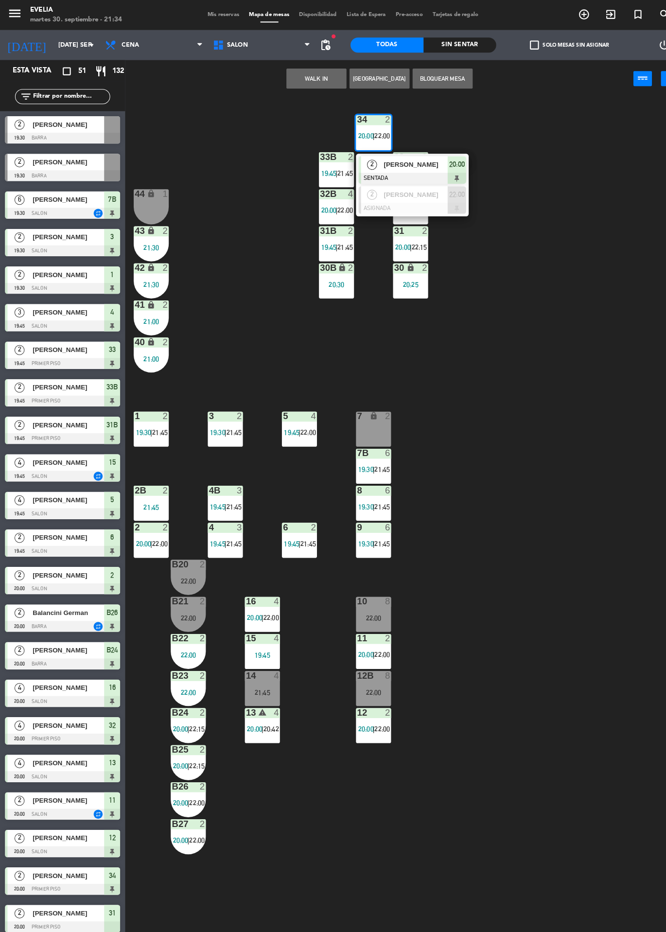
click at [400, 172] on div at bounding box center [400, 173] width 105 height 11
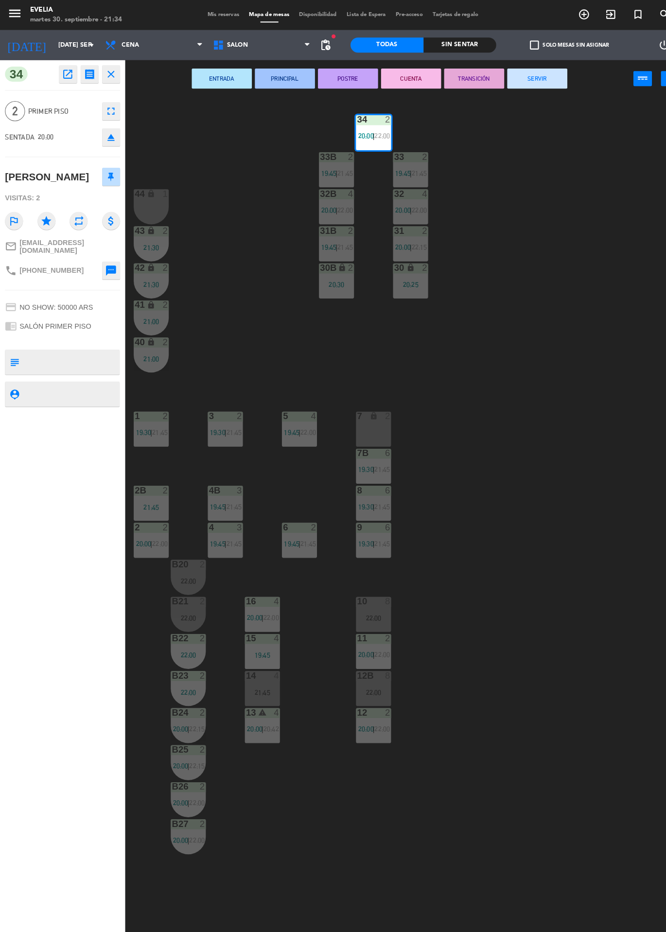
click at [523, 76] on button "SERVIR" at bounding box center [521, 76] width 58 height 19
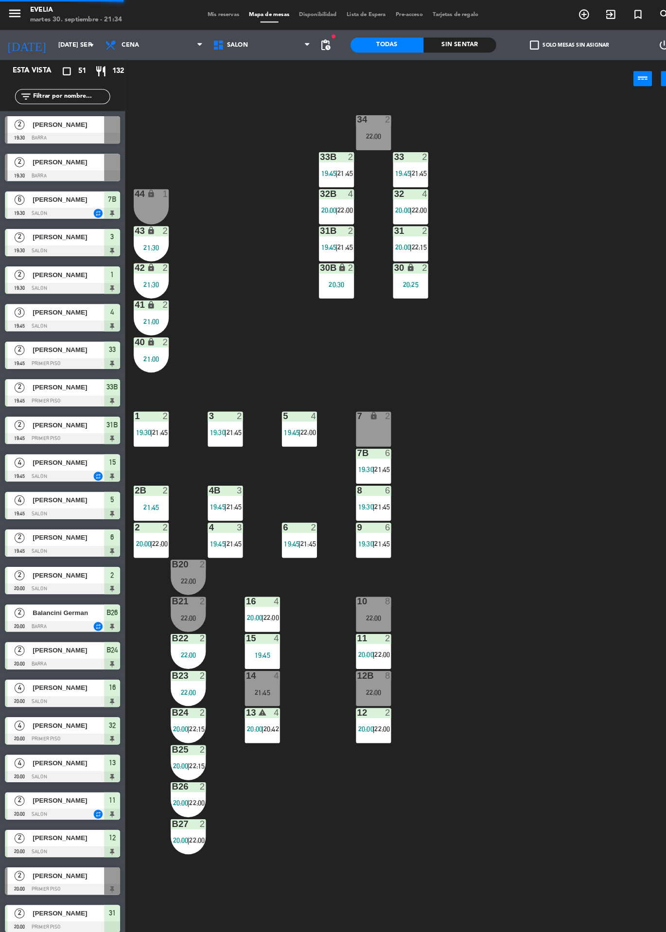
click at [402, 168] on span "21:45" at bounding box center [407, 168] width 15 height 8
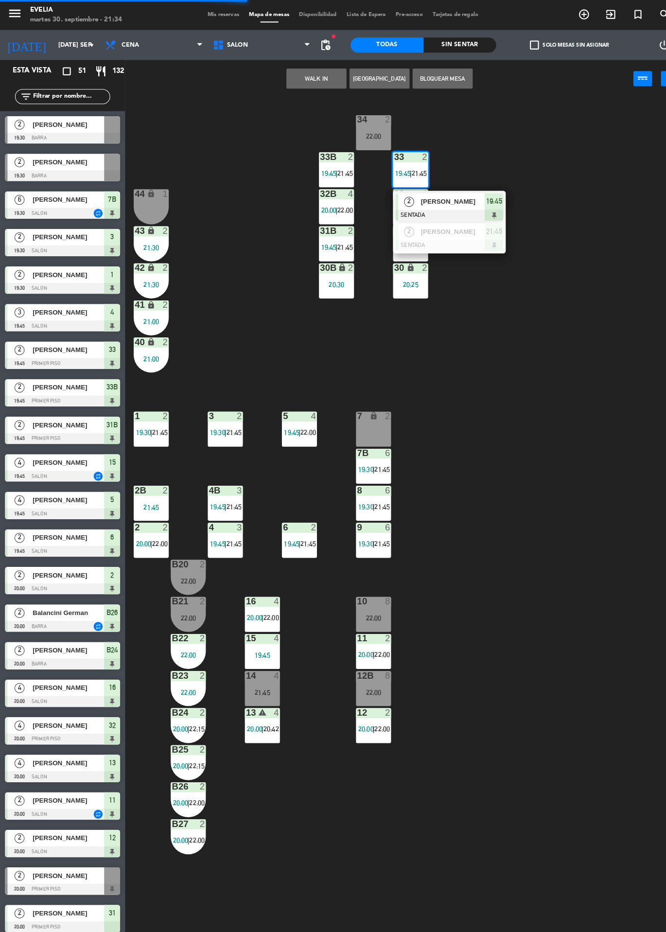
click at [435, 199] on span "[PERSON_NAME]" at bounding box center [439, 196] width 62 height 10
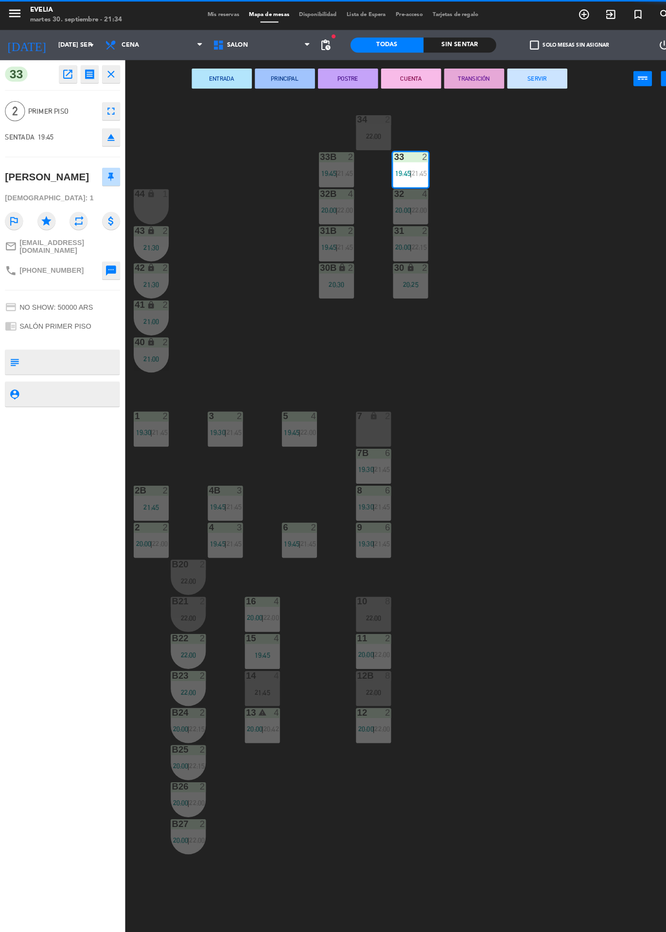
click at [520, 79] on button "SERVIR" at bounding box center [521, 76] width 58 height 19
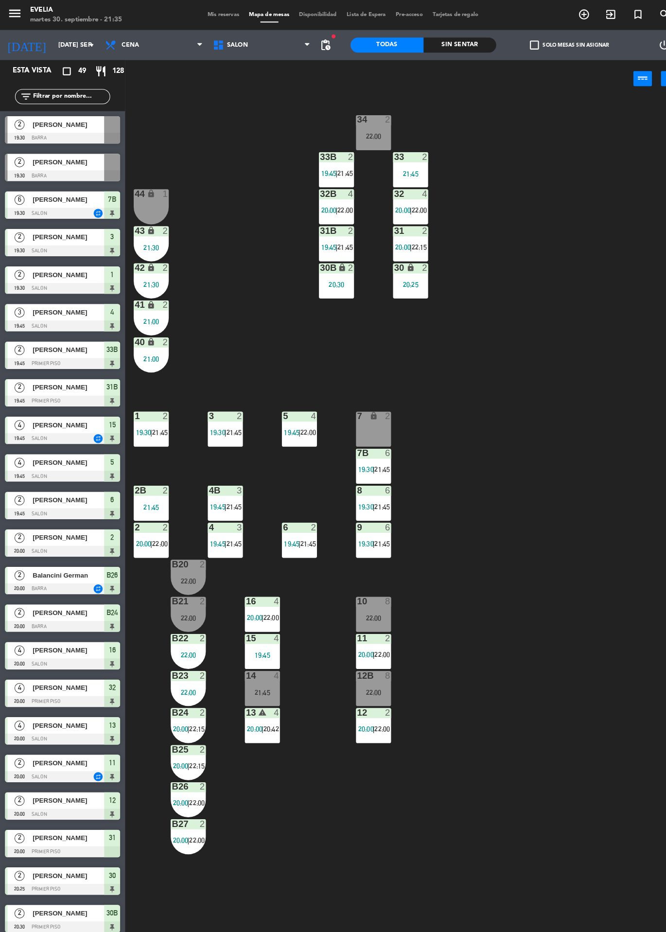
click at [330, 165] on span "21:45" at bounding box center [335, 168] width 15 height 8
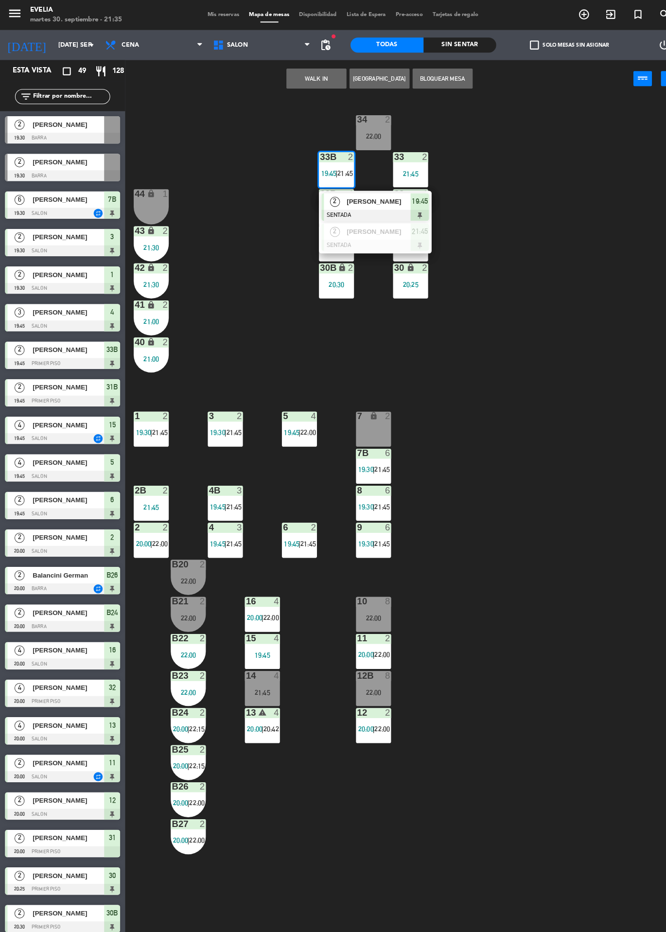
click at [381, 233] on div at bounding box center [364, 238] width 105 height 11
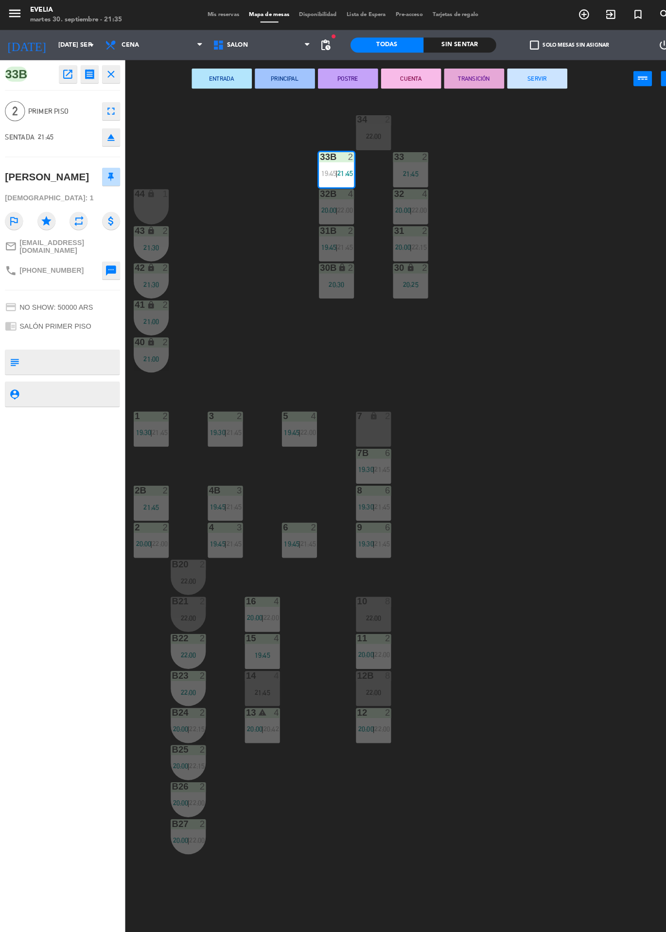
click at [366, 131] on div "22:00" at bounding box center [363, 132] width 34 height 7
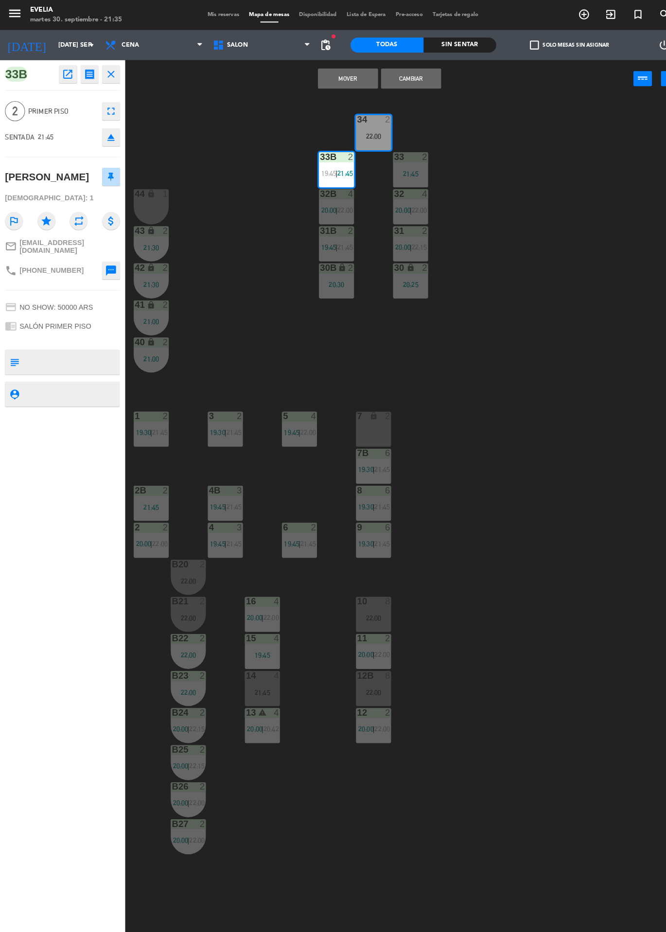
click at [339, 75] on button "Mover" at bounding box center [338, 76] width 58 height 19
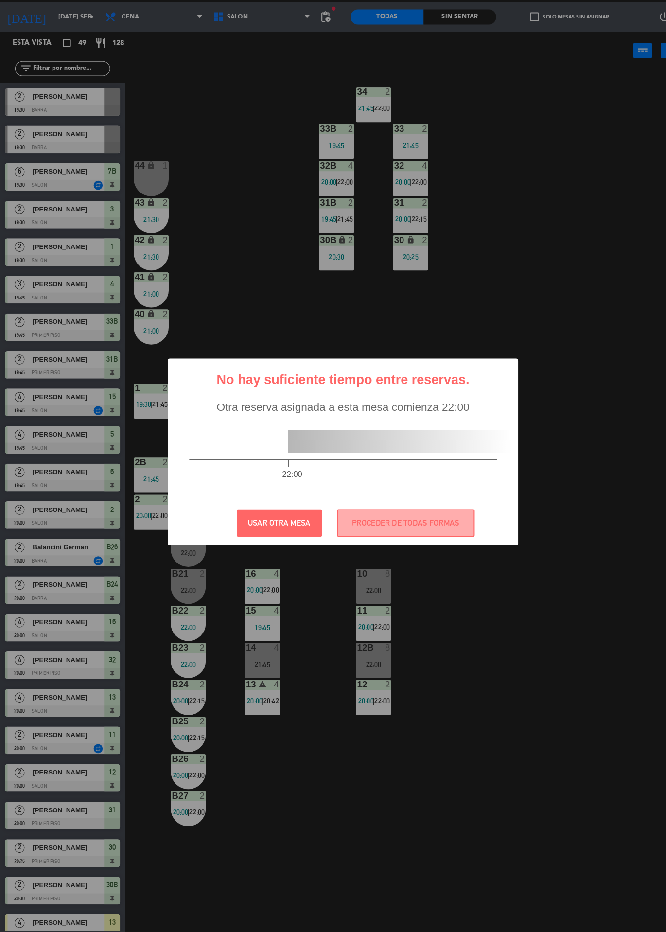
scroll to position [83, 0]
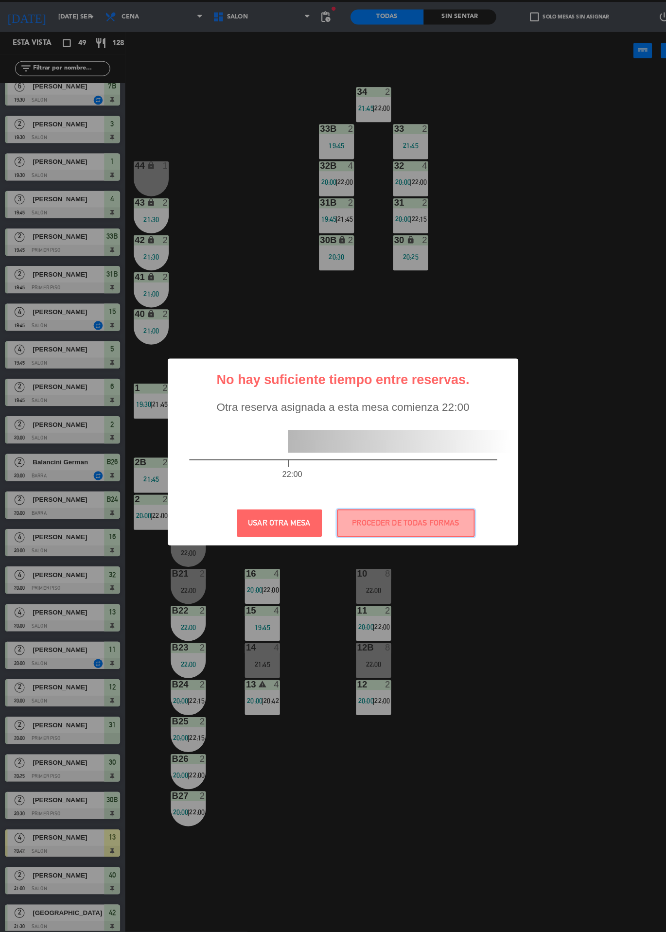
click at [423, 532] on button "PROCEDER DE TODAS FORMAS" at bounding box center [394, 535] width 134 height 27
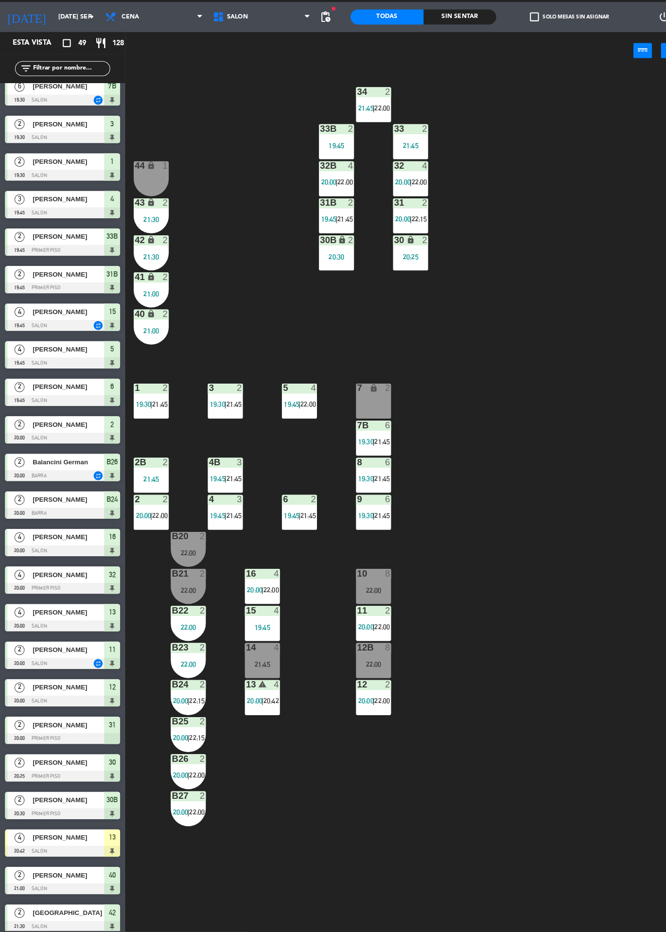
click at [365, 128] on span "22:00" at bounding box center [371, 132] width 15 height 8
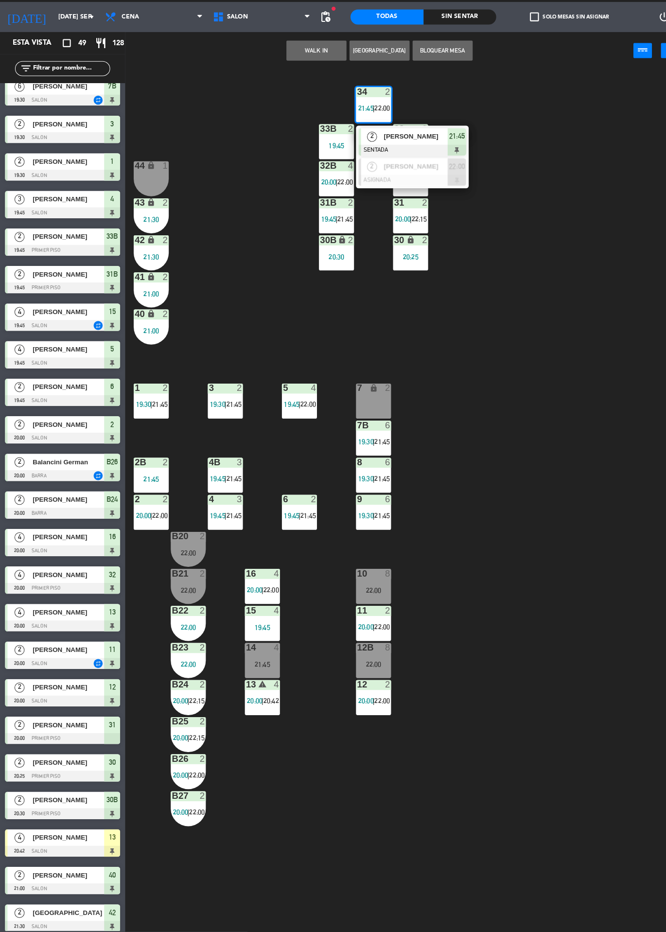
click at [406, 169] on div at bounding box center [400, 173] width 105 height 11
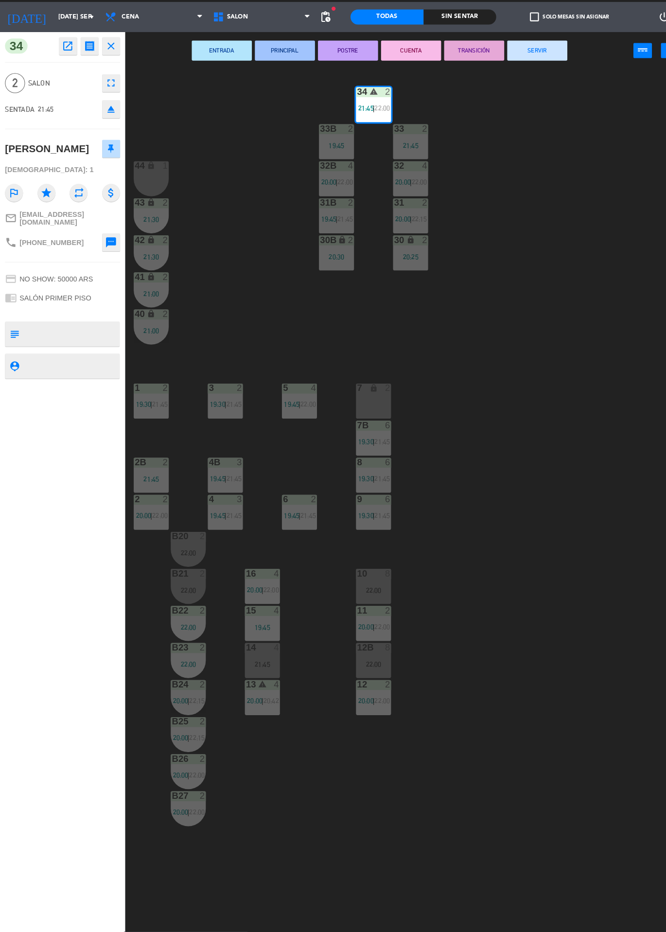
click at [506, 127] on div "34 warning 2 21:45 | 22:00 33B 2 19:45 33 2 21:45 44 lock 1 32B 4 20:00 | 22:00…" at bounding box center [397, 513] width 538 height 837
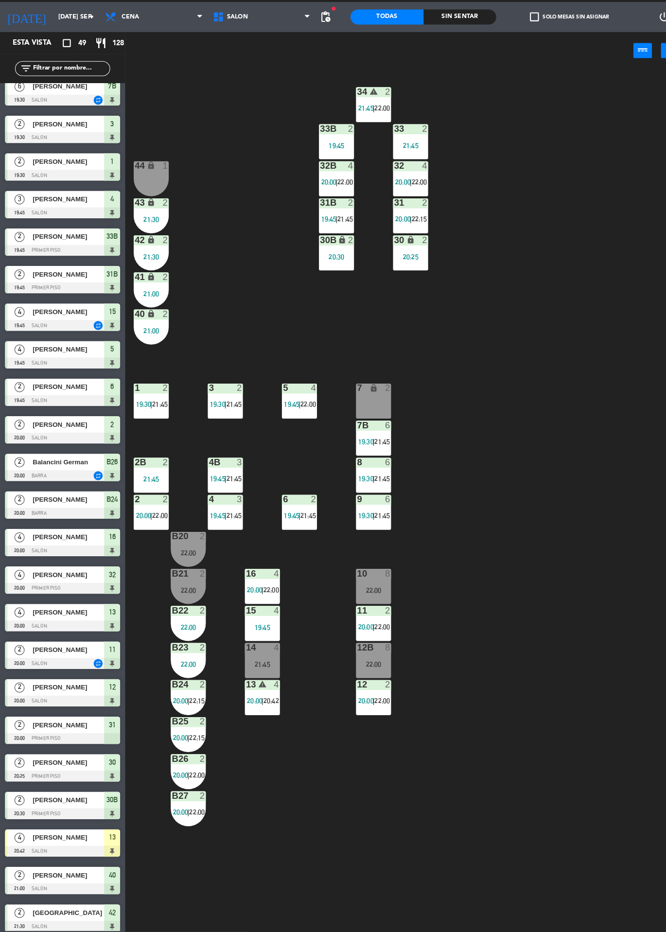
click at [368, 135] on span "22:00" at bounding box center [371, 132] width 15 height 8
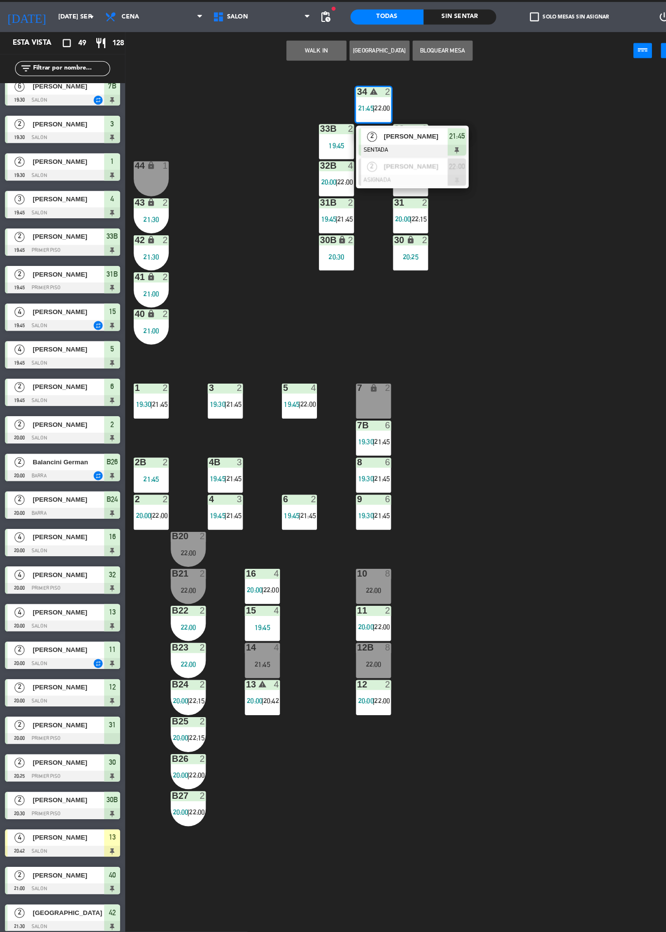
click at [408, 197] on div at bounding box center [400, 202] width 105 height 11
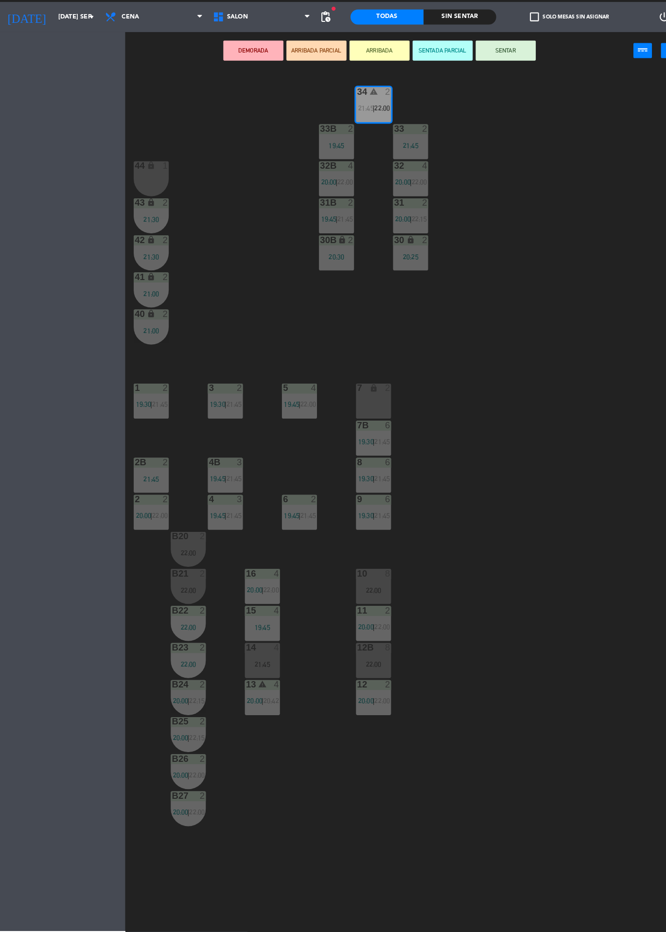
click at [325, 167] on div "19:45" at bounding box center [327, 168] width 34 height 7
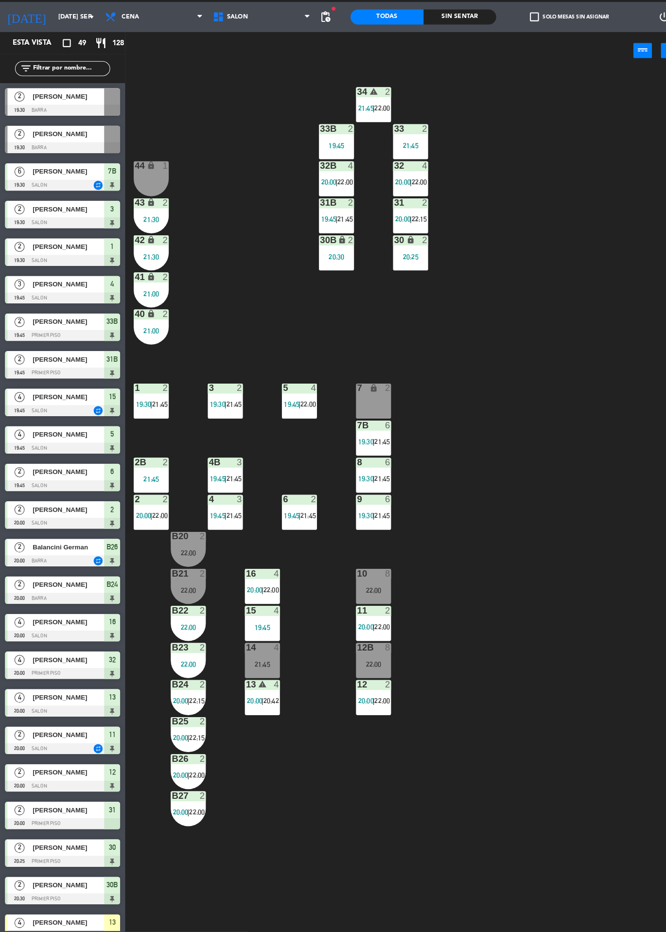
scroll to position [411, 0]
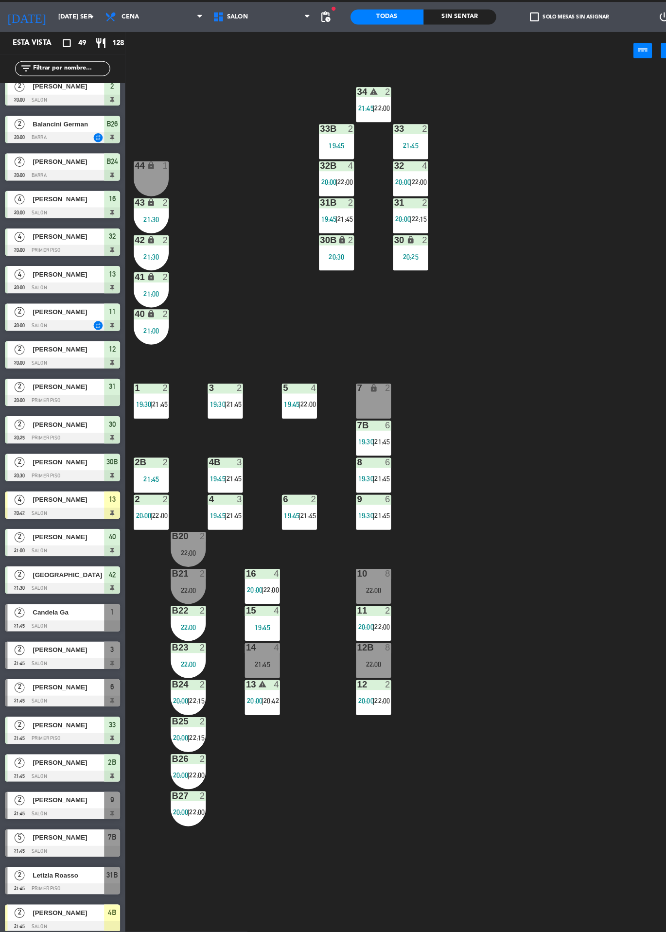
click at [363, 129] on span "|" at bounding box center [363, 132] width 2 height 8
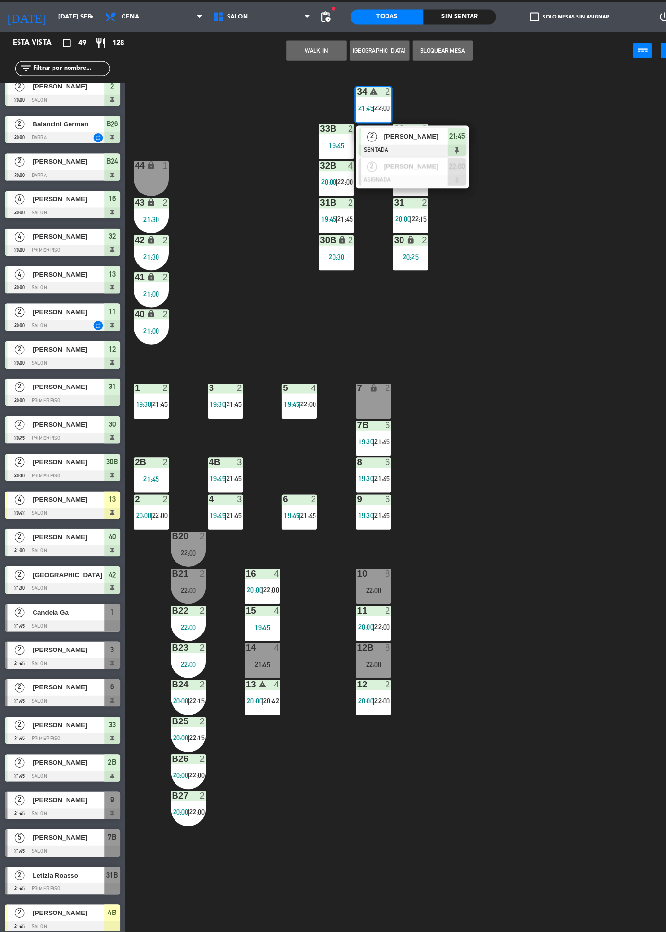
click at [507, 126] on div "34 warning 2 21:45 | 22:00 2 [PERSON_NAME] SENTADA 21:45 2 [PERSON_NAME] ASIGNA…" at bounding box center [397, 513] width 538 height 837
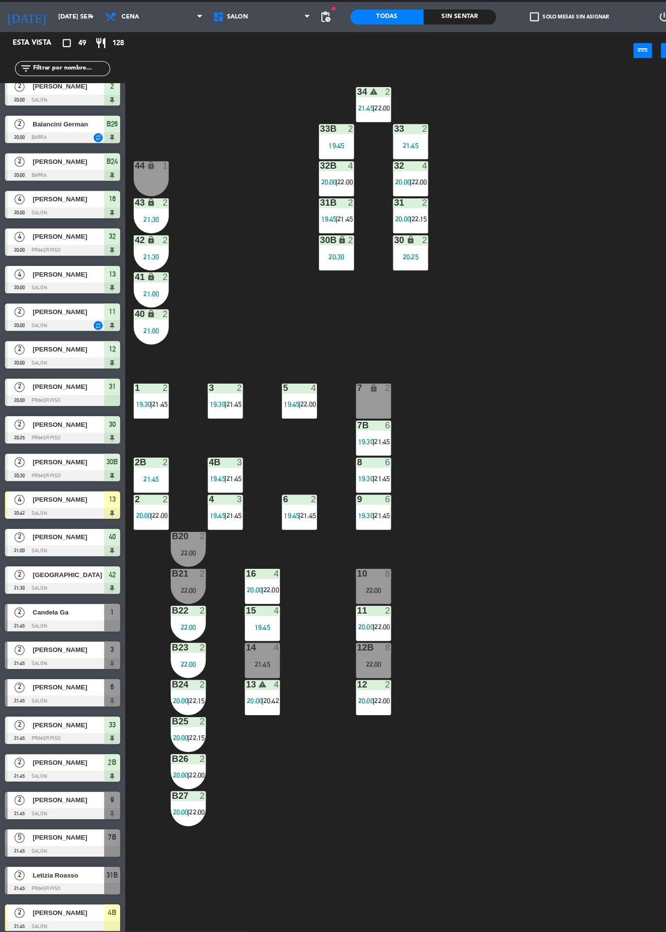
click at [367, 135] on span "22:00" at bounding box center [371, 132] width 15 height 8
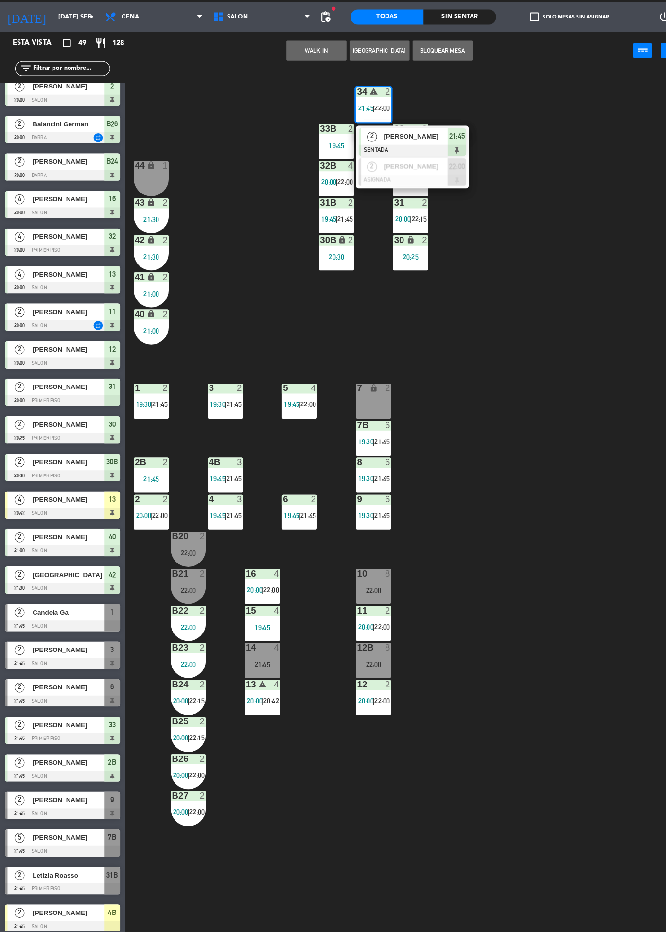
click at [404, 195] on div "[PERSON_NAME]" at bounding box center [402, 189] width 63 height 16
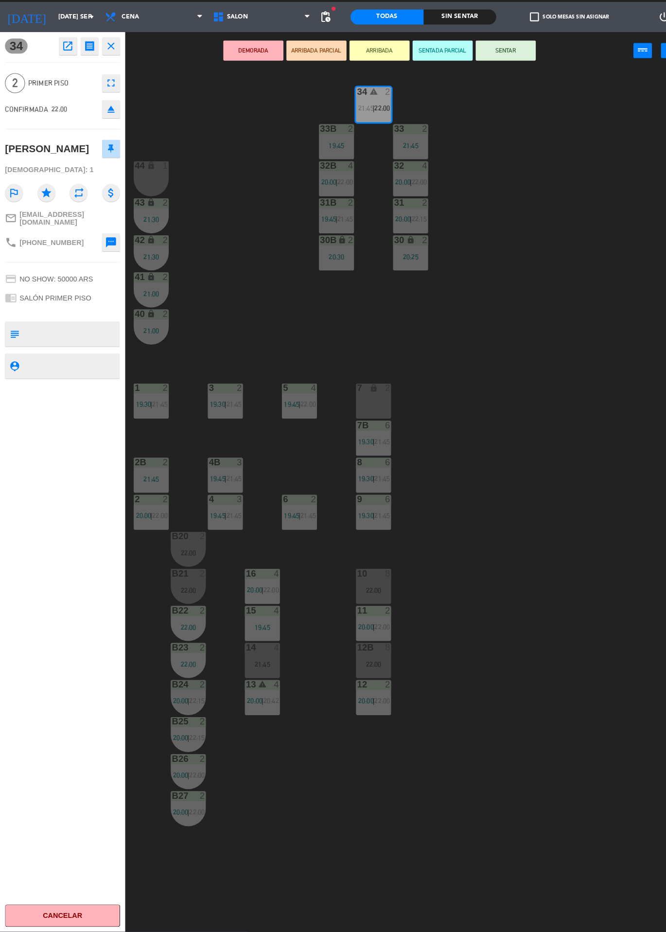
click at [329, 163] on div "33B 2 19:45" at bounding box center [327, 165] width 34 height 34
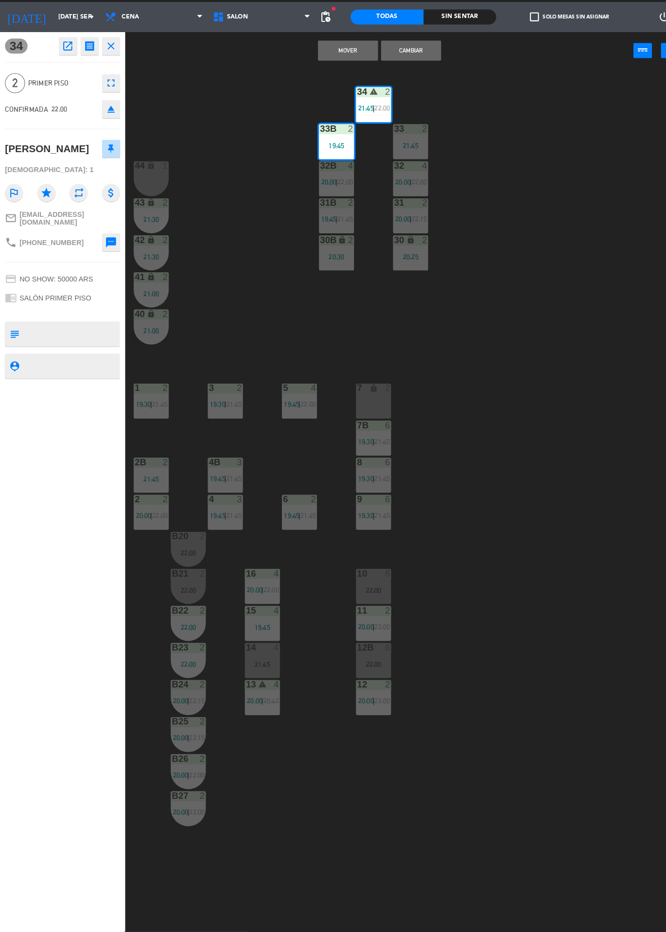
click at [342, 80] on button "Mover" at bounding box center [338, 76] width 58 height 19
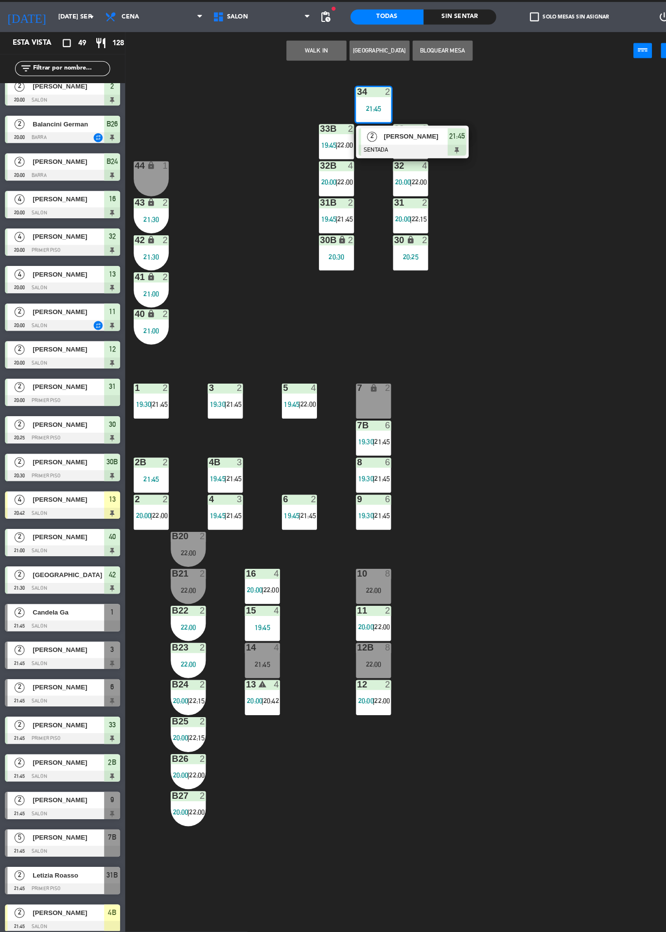
click at [544, 116] on div "34 2 21:45 2 [PERSON_NAME] SENTADA 21:45 33B 2 19:45 | 22:00 33 2 21:45 44 lock…" at bounding box center [397, 513] width 538 height 837
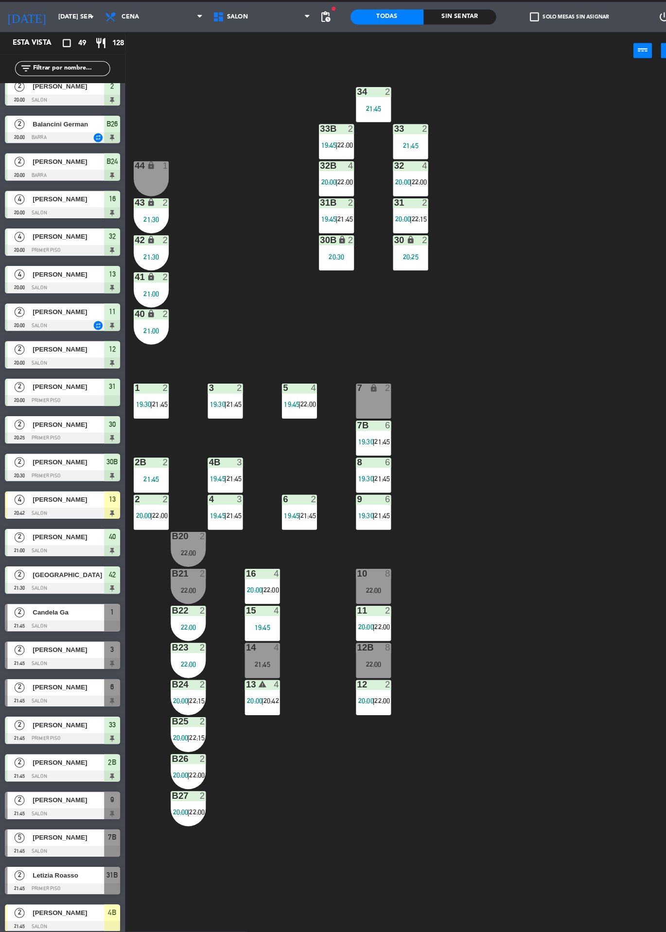
click at [337, 922] on div "34 2 21:45 33B 2 19:45 | 22:00 33 2 21:45 44 lock 1 32B 4 20:00 | 22:00 32 4 20…" at bounding box center [397, 513] width 538 height 837
click at [646, 112] on div "34 2 21:45 33B 2 19:45 | 22:00 33 2 21:45 44 lock 1 32B 4 20:00 | 22:00 32 4 20…" at bounding box center [397, 513] width 538 height 837
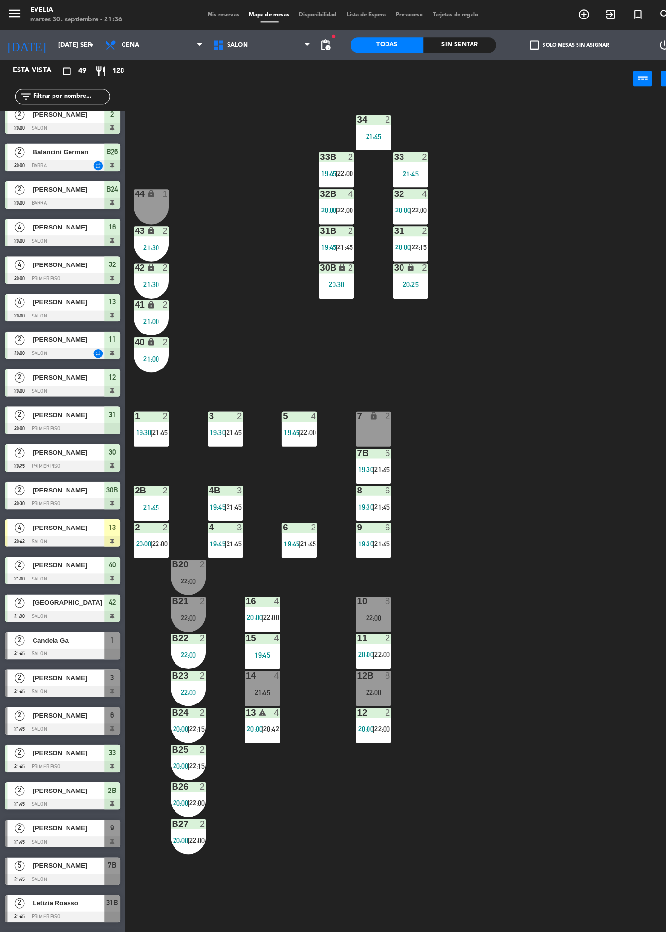
click at [225, 14] on span "Mis reservas" at bounding box center [217, 14] width 40 height 5
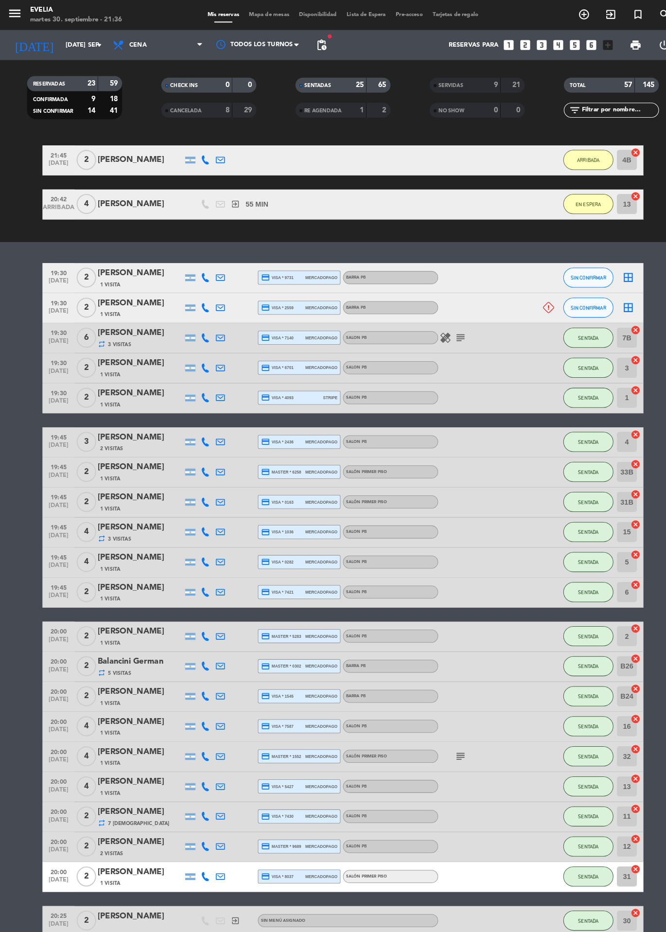
scroll to position [123, 0]
